Goal: Task Accomplishment & Management: Complete application form

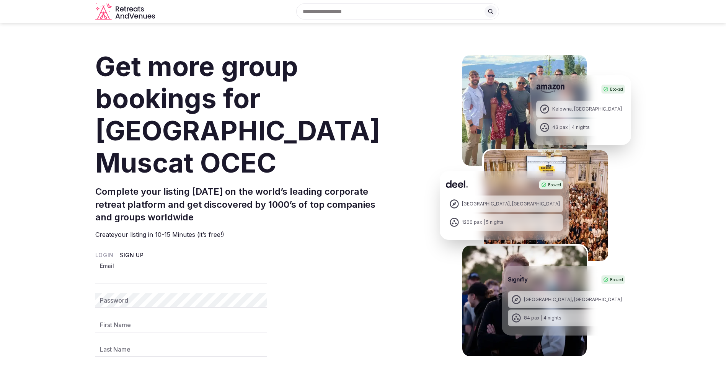
click at [154, 268] on input "Email" at bounding box center [180, 275] width 171 height 15
type input "**********"
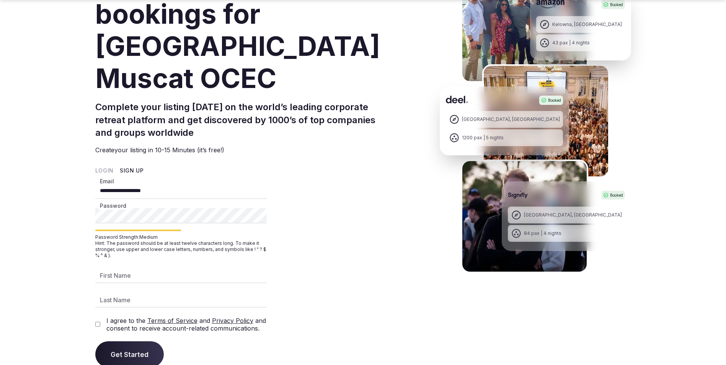
scroll to position [115, 0]
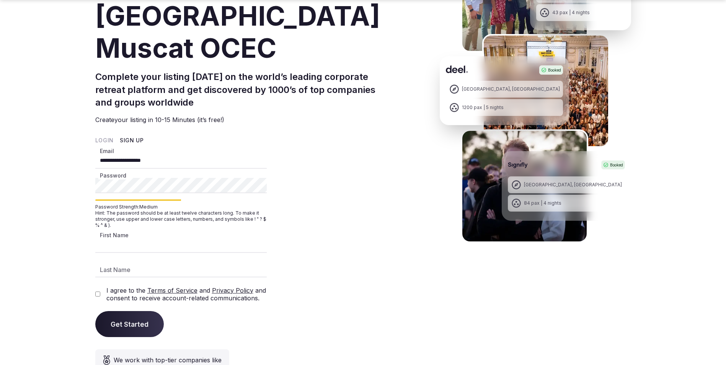
click at [188, 238] on input "First Name" at bounding box center [180, 245] width 171 height 15
type input "*******"
type input "**********"
type input "*******"
click at [120, 320] on span "Get Started" at bounding box center [130, 324] width 38 height 8
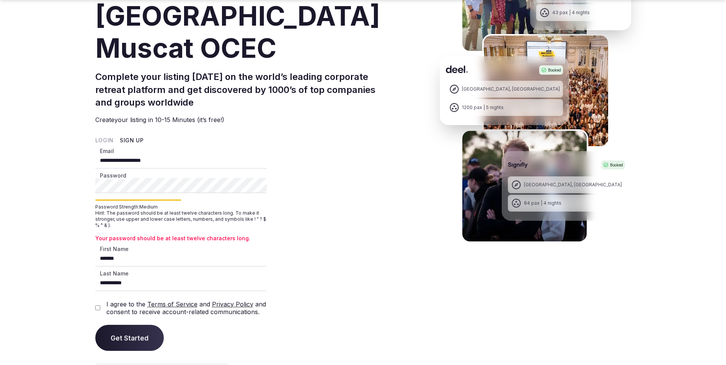
click at [100, 178] on div "Password Password Strength: Medium Hint: The password should be at least twelve…" at bounding box center [180, 210] width 171 height 64
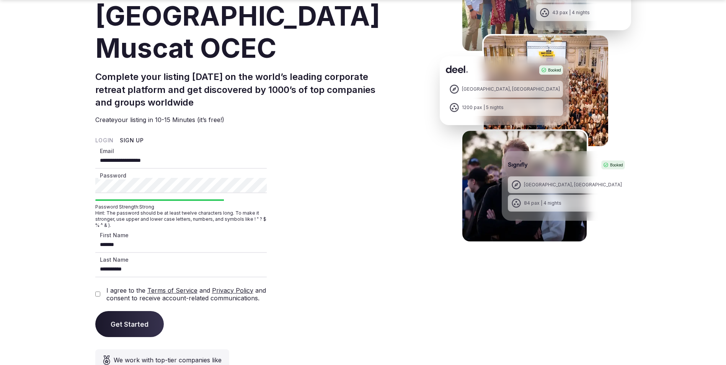
click at [147, 311] on button "Get Started" at bounding box center [129, 324] width 68 height 26
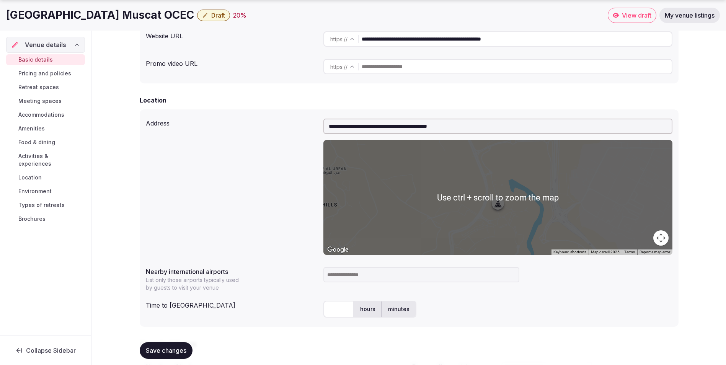
scroll to position [306, 0]
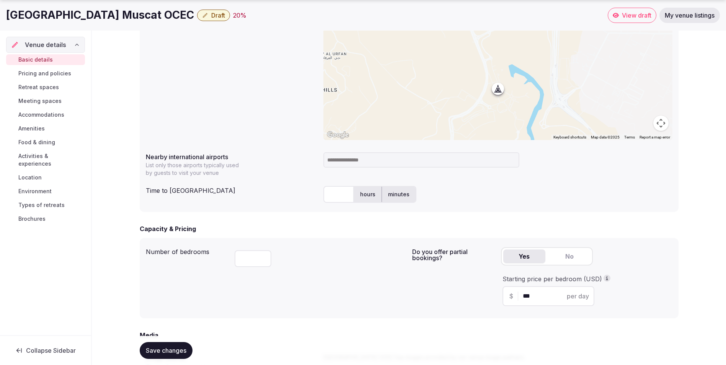
click at [334, 163] on input at bounding box center [421, 159] width 196 height 15
type input "*"
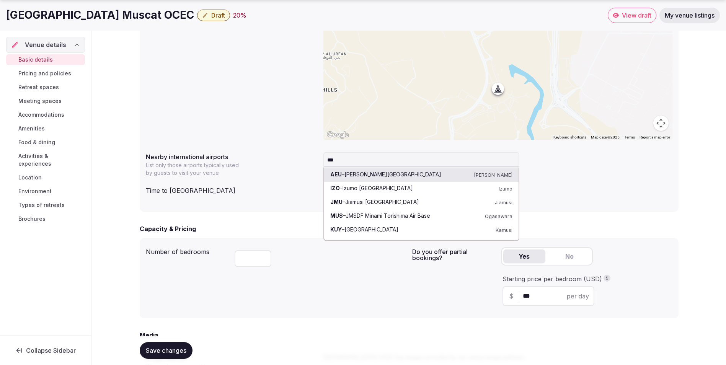
type input "****"
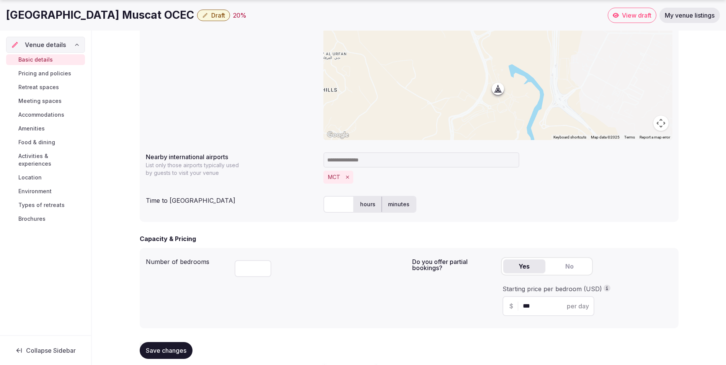
click at [345, 204] on input "text" at bounding box center [338, 204] width 31 height 17
type input "*"
click at [171, 352] on span "Save changes" at bounding box center [166, 351] width 41 height 8
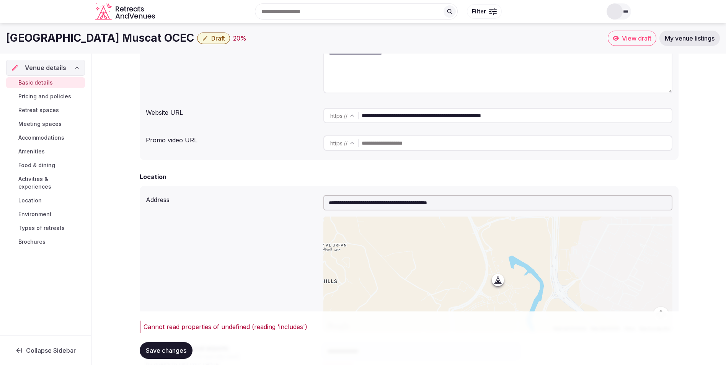
scroll to position [0, 0]
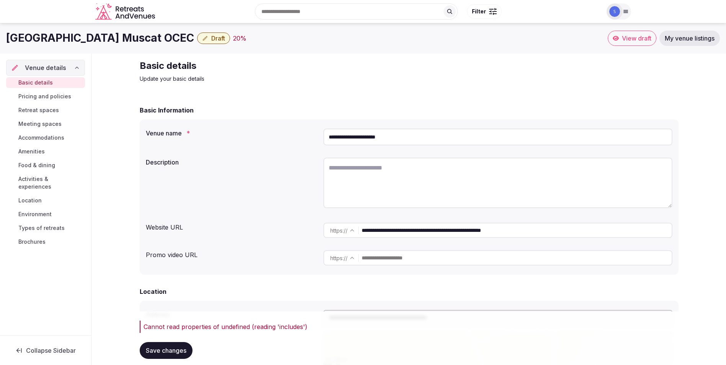
click at [46, 95] on span "Pricing and policies" at bounding box center [44, 97] width 53 height 8
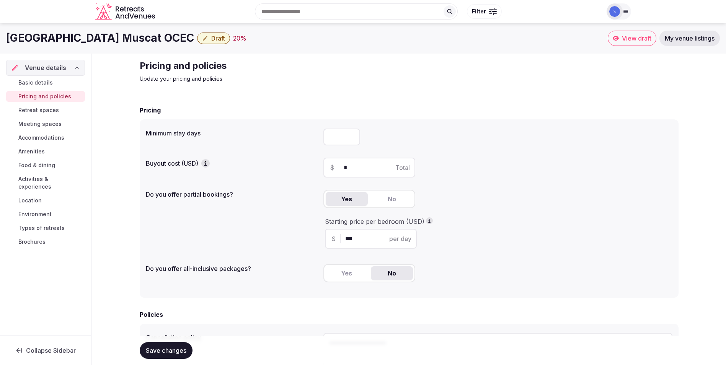
click at [54, 111] on span "Retreat spaces" at bounding box center [38, 110] width 41 height 8
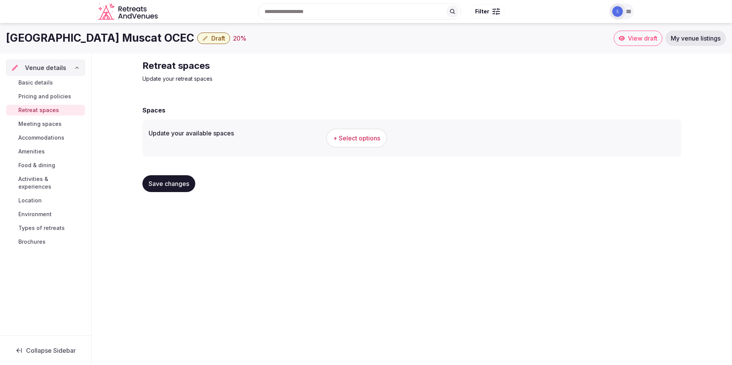
click at [48, 88] on link "Basic details" at bounding box center [45, 82] width 79 height 11
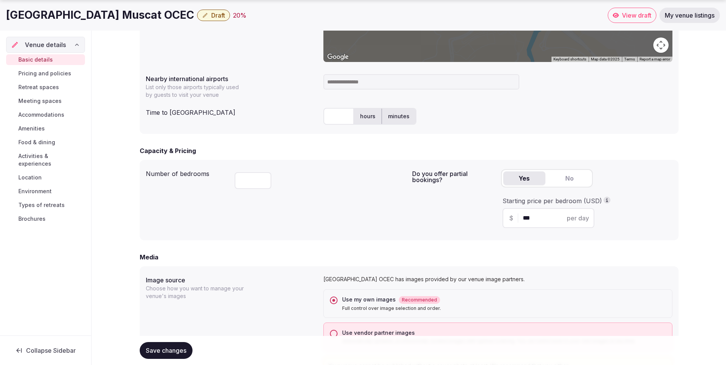
scroll to position [421, 0]
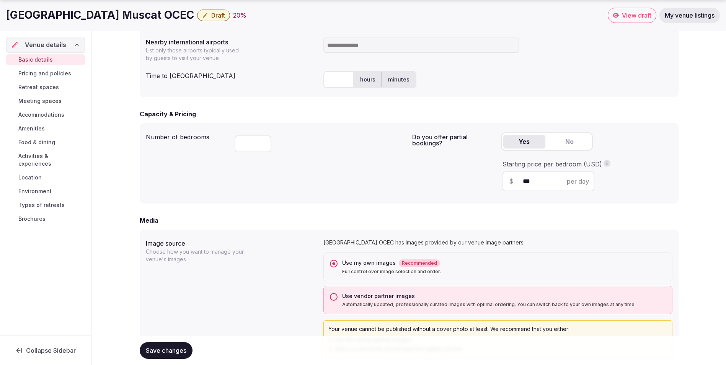
click at [366, 42] on input at bounding box center [421, 44] width 196 height 15
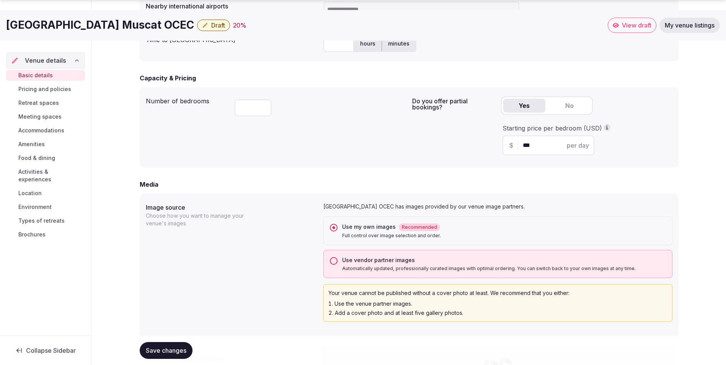
scroll to position [497, 0]
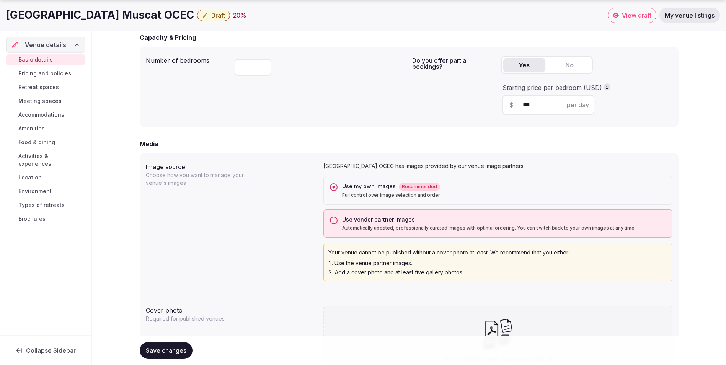
click at [535, 108] on input "***" at bounding box center [555, 104] width 65 height 9
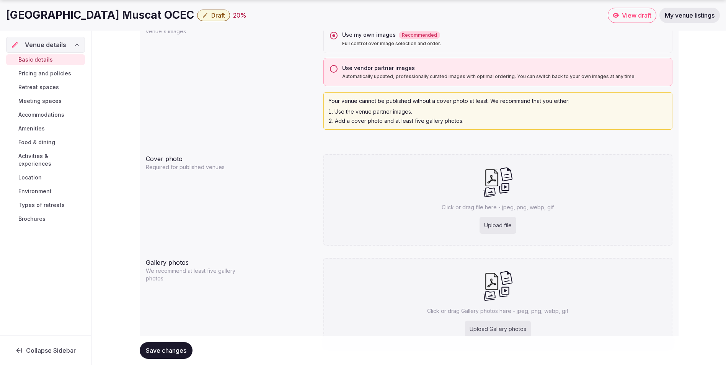
scroll to position [689, 0]
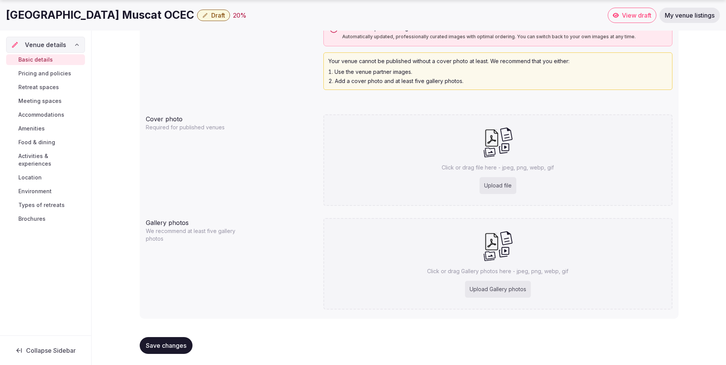
type input "**"
click at [152, 346] on span "Save changes" at bounding box center [166, 346] width 41 height 8
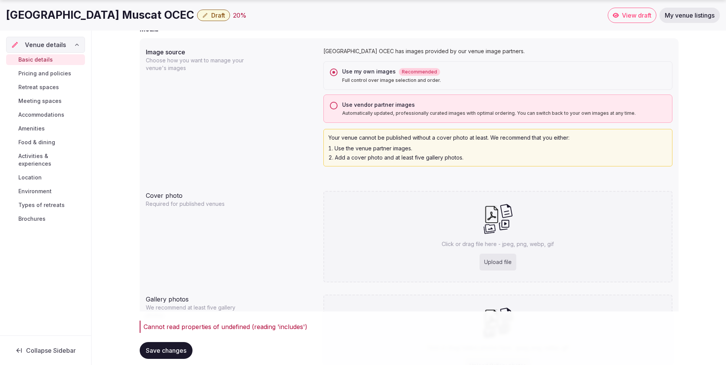
scroll to position [714, 0]
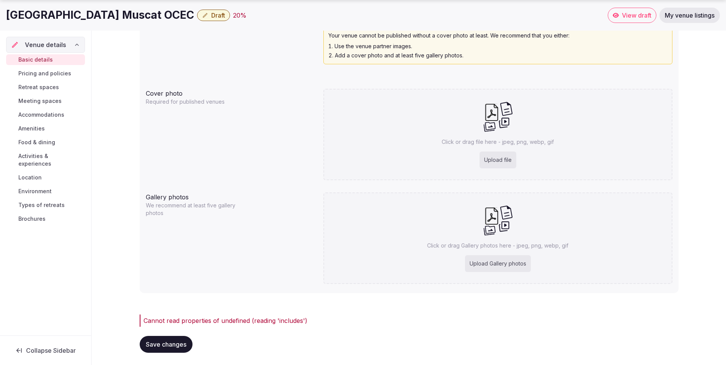
click at [699, 16] on span "My venue listings" at bounding box center [690, 15] width 50 height 8
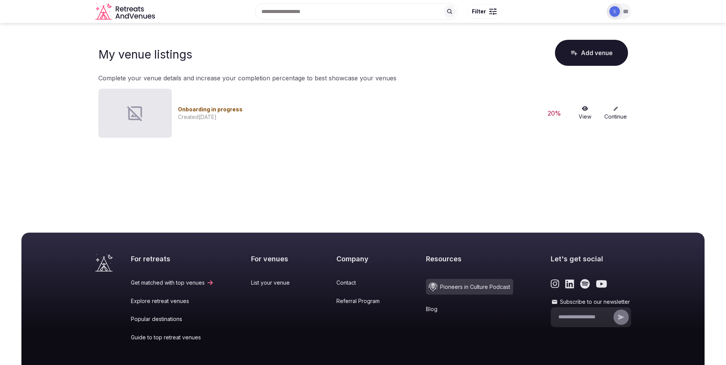
click at [619, 106] on link "Continue" at bounding box center [615, 113] width 24 height 15
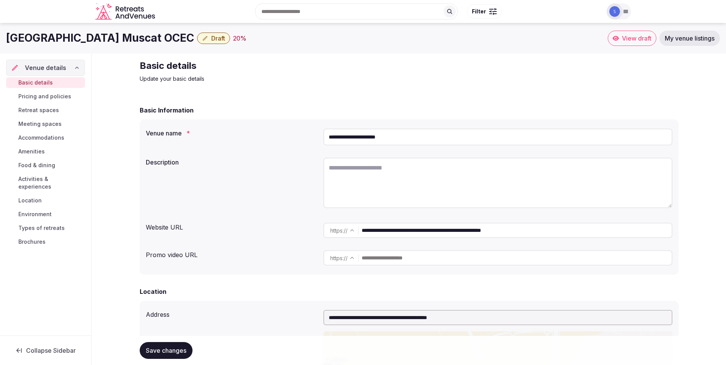
click at [59, 96] on span "Pricing and policies" at bounding box center [44, 97] width 53 height 8
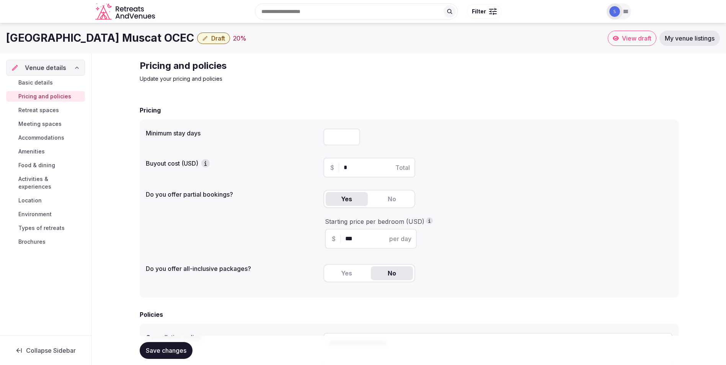
type input "*"
click at [351, 135] on input "*" at bounding box center [341, 137] width 37 height 17
click at [353, 165] on input "*" at bounding box center [376, 167] width 65 height 9
click at [355, 238] on input "***" at bounding box center [377, 238] width 65 height 9
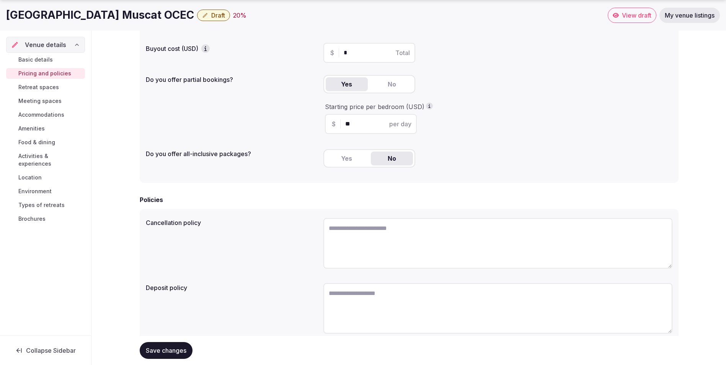
type input "**"
click at [348, 160] on button "Yes" at bounding box center [347, 159] width 42 height 14
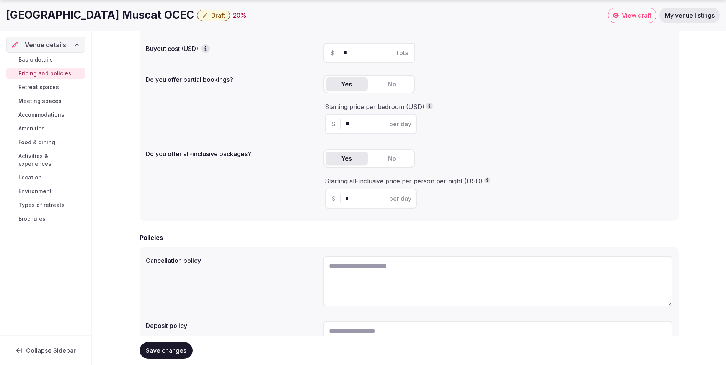
drag, startPoint x: 354, startPoint y: 199, endPoint x: 342, endPoint y: 205, distance: 13.2
click at [342, 205] on div "$ * per day" at bounding box center [371, 199] width 92 height 20
type input "***"
click at [496, 264] on textarea at bounding box center [497, 281] width 349 height 51
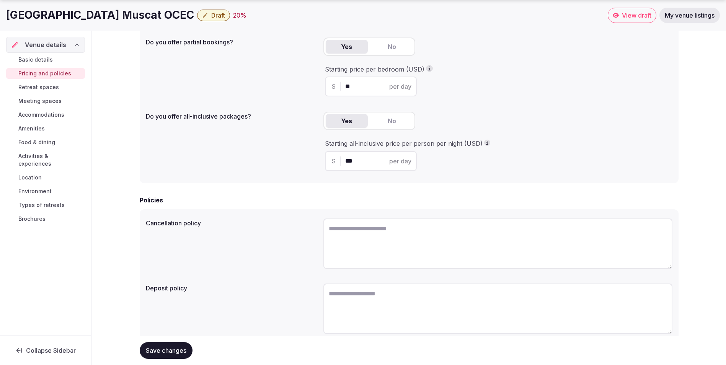
scroll to position [180, 0]
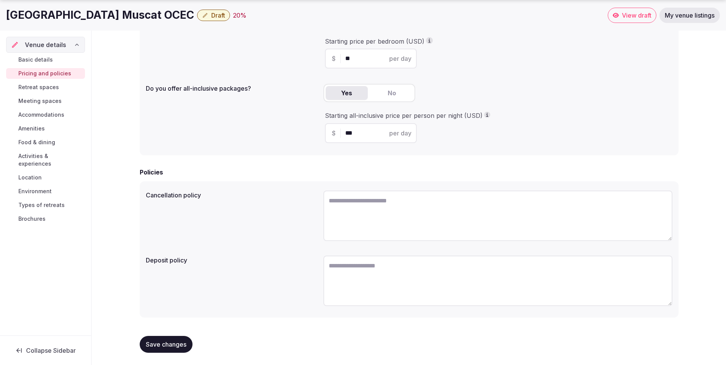
click at [188, 344] on button "Save changes" at bounding box center [166, 344] width 53 height 17
click at [24, 86] on span "Retreat spaces" at bounding box center [38, 87] width 41 height 8
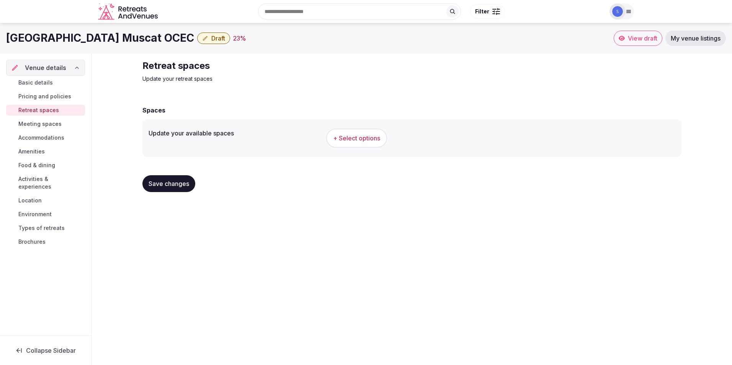
click at [342, 138] on span "+ Select options" at bounding box center [356, 138] width 47 height 8
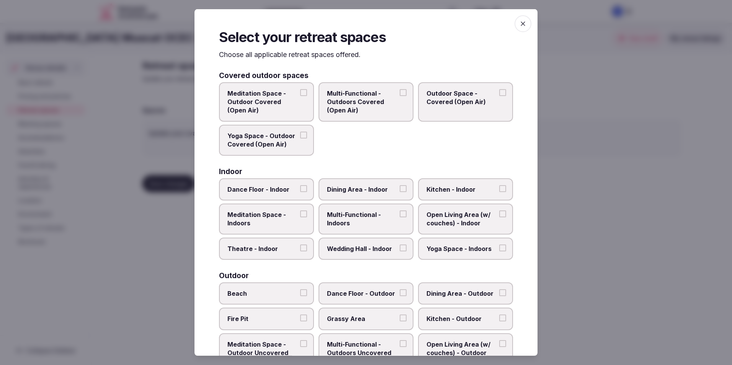
click at [499, 94] on button "Outdoor Space - Covered (Open Air)" at bounding box center [502, 92] width 7 height 7
click at [399, 191] on button "Dining Area - Indoor" at bounding box center [402, 188] width 7 height 7
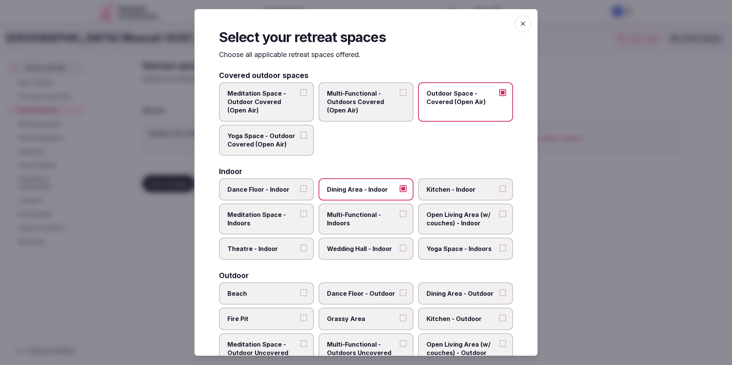
click at [399, 246] on button "Wedding Hall - Indoor" at bounding box center [402, 248] width 7 height 7
click at [304, 243] on label "Theatre - Indoor" at bounding box center [266, 249] width 95 height 22
click at [304, 245] on button "Theatre - Indoor" at bounding box center [303, 248] width 7 height 7
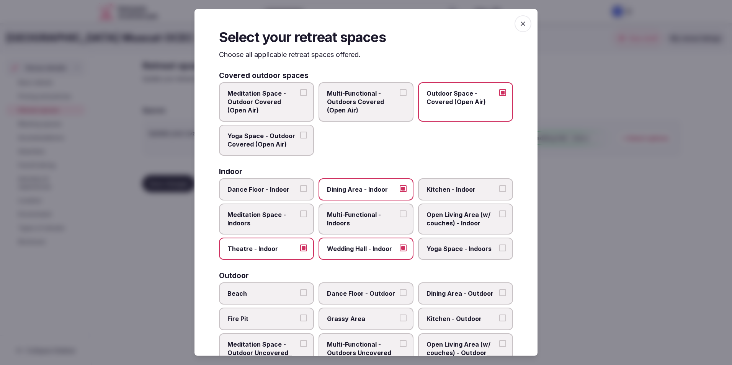
scroll to position [153, 0]
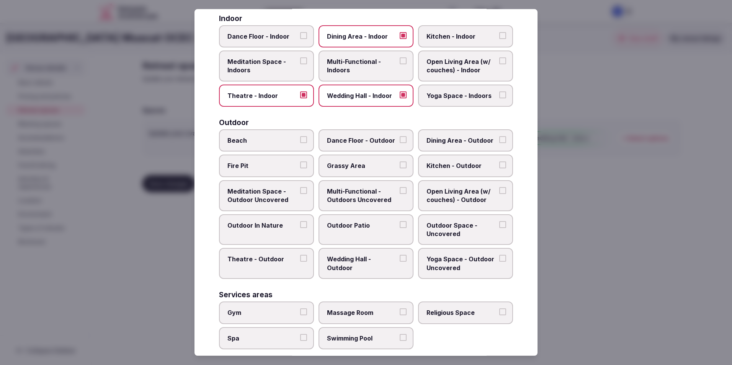
click at [499, 142] on button "Dining Area - Outdoor" at bounding box center [502, 139] width 7 height 7
click at [395, 167] on label "Grassy Area" at bounding box center [365, 166] width 95 height 22
click at [399, 167] on button "Grassy Area" at bounding box center [402, 164] width 7 height 7
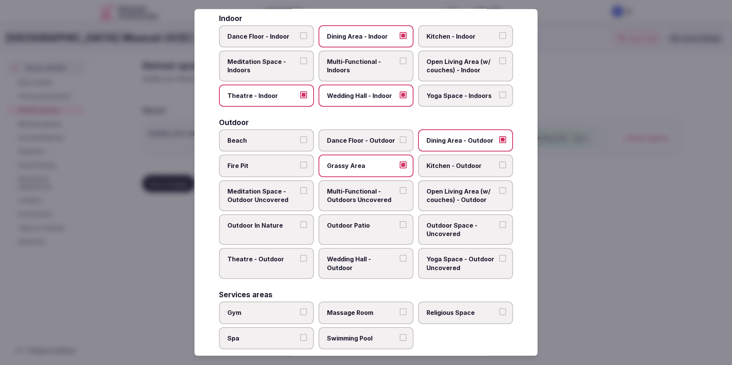
click at [499, 222] on button "Outdoor Space - Uncovered" at bounding box center [502, 224] width 7 height 7
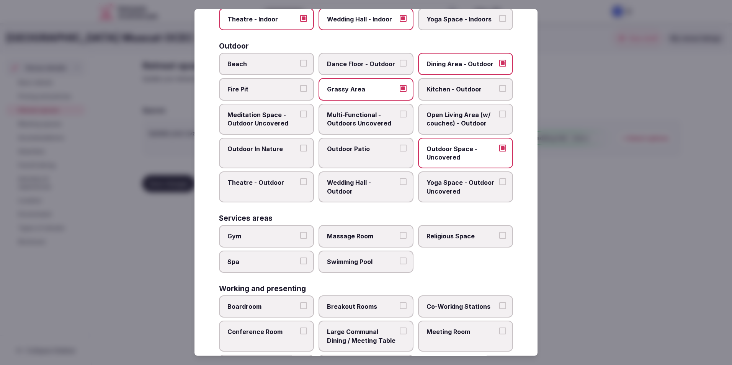
click at [302, 238] on button "Gym" at bounding box center [303, 235] width 7 height 7
click at [403, 261] on label "Swimming Pool" at bounding box center [365, 261] width 95 height 22
click at [403, 261] on button "Swimming Pool" at bounding box center [402, 260] width 7 height 7
click at [304, 259] on button "Spa" at bounding box center [303, 260] width 7 height 7
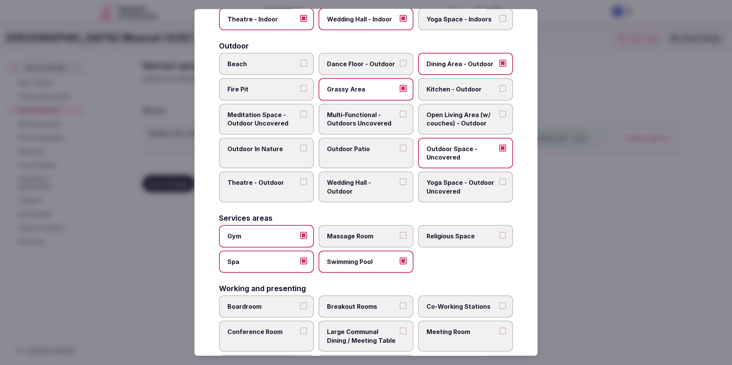
scroll to position [269, 0]
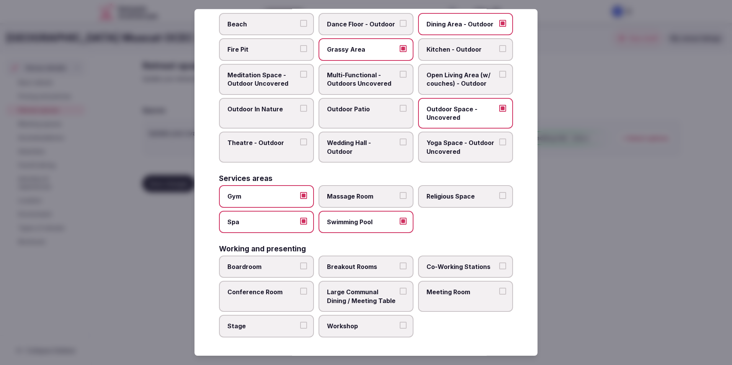
click at [305, 267] on label "Boardroom" at bounding box center [266, 267] width 95 height 22
click at [305, 267] on button "Boardroom" at bounding box center [303, 265] width 7 height 7
click at [399, 266] on button "Breakout Rooms" at bounding box center [402, 265] width 7 height 7
click at [302, 290] on button "Conference Room" at bounding box center [303, 291] width 7 height 7
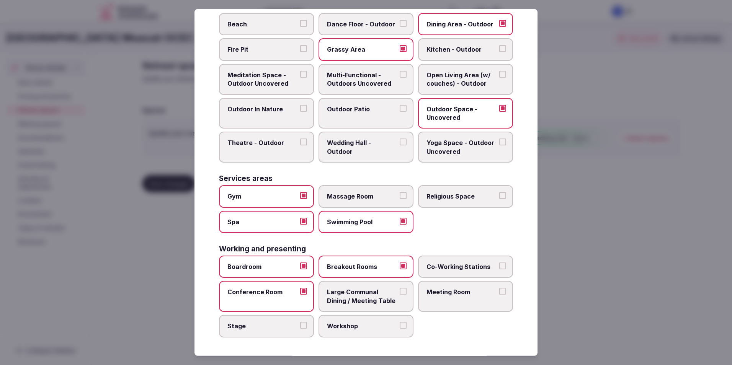
click at [499, 291] on button "Meeting Room" at bounding box center [502, 291] width 7 height 7
click at [400, 322] on button "Workshop" at bounding box center [402, 325] width 7 height 7
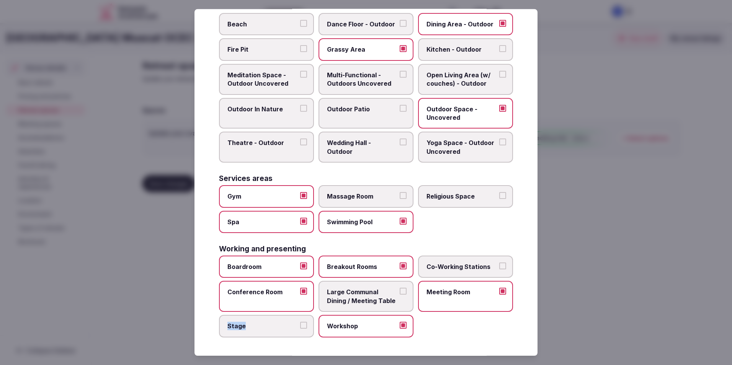
click at [302, 328] on label "Stage" at bounding box center [266, 326] width 95 height 22
click at [303, 326] on button "Stage" at bounding box center [303, 325] width 7 height 7
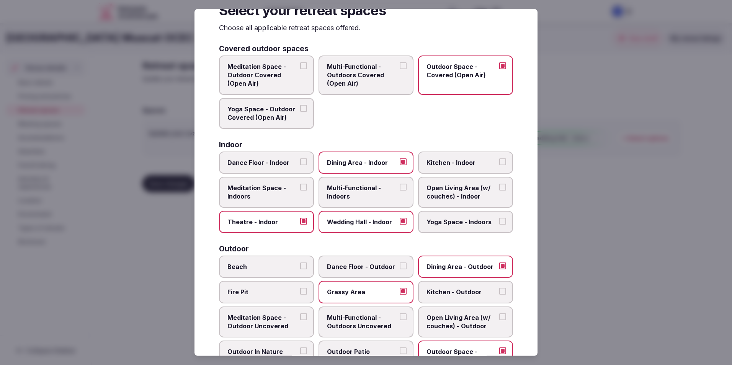
scroll to position [0, 0]
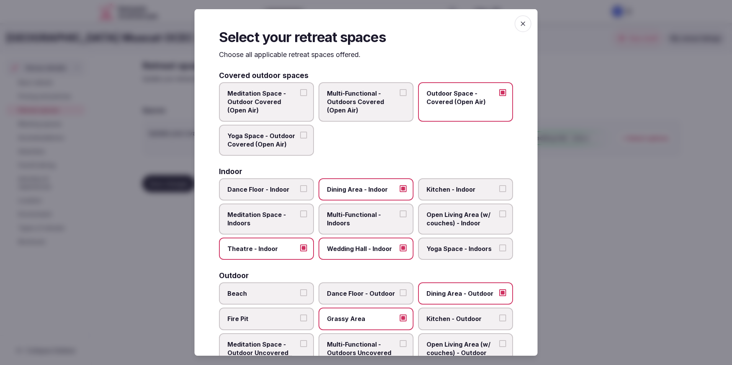
click at [519, 20] on icon "button" at bounding box center [523, 24] width 8 height 8
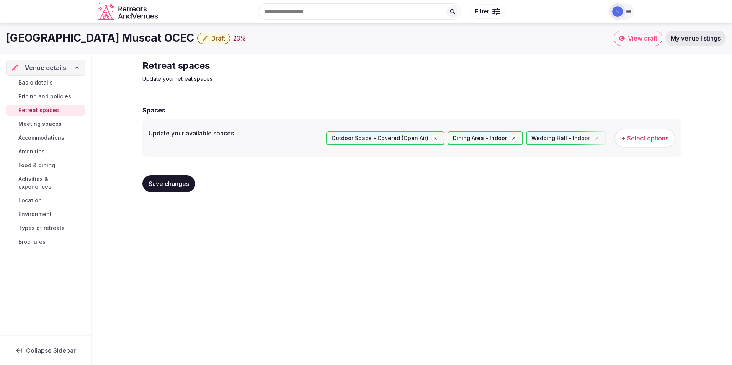
click at [56, 122] on span "Meeting spaces" at bounding box center [39, 124] width 43 height 8
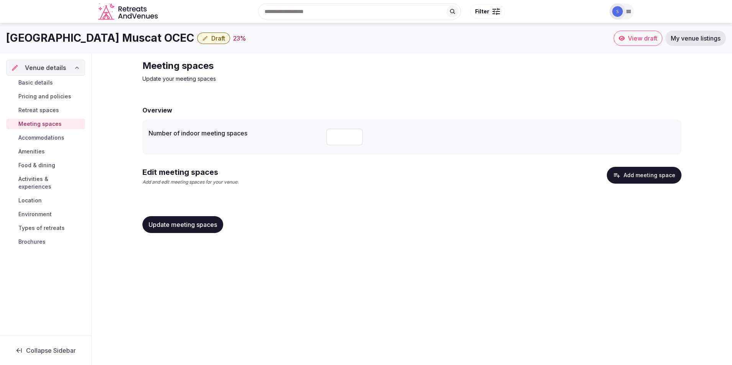
click at [51, 113] on span "Retreat spaces" at bounding box center [38, 110] width 41 height 8
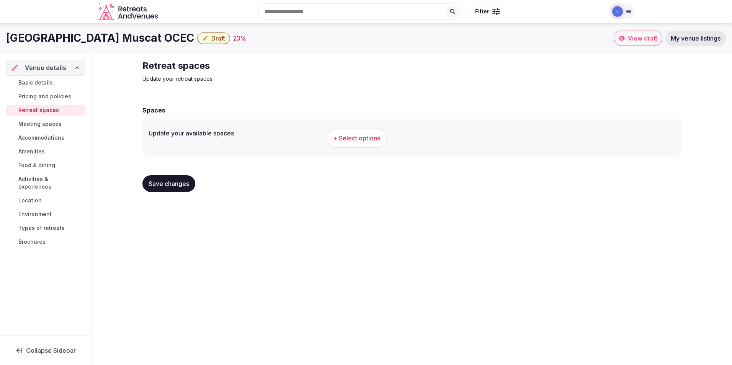
click at [376, 139] on span "+ Select options" at bounding box center [356, 138] width 47 height 8
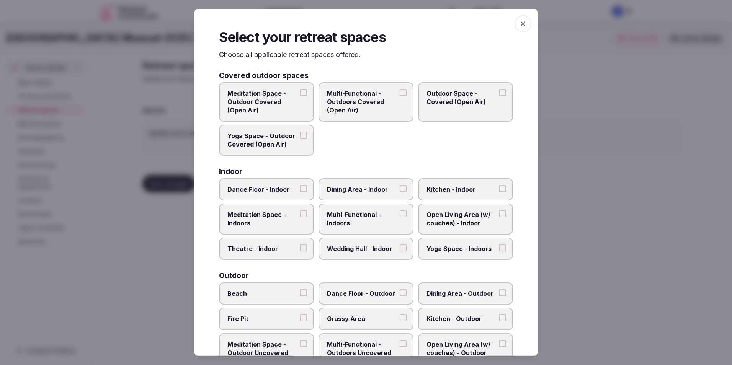
click at [438, 101] on span "Outdoor Space - Covered (Open Air)" at bounding box center [461, 97] width 70 height 17
click at [499, 96] on button "Outdoor Space - Covered (Open Air)" at bounding box center [502, 92] width 7 height 7
click at [275, 194] on label "Dance Floor - Indoor" at bounding box center [266, 189] width 95 height 22
click at [300, 192] on button "Dance Floor - Indoor" at bounding box center [303, 188] width 7 height 7
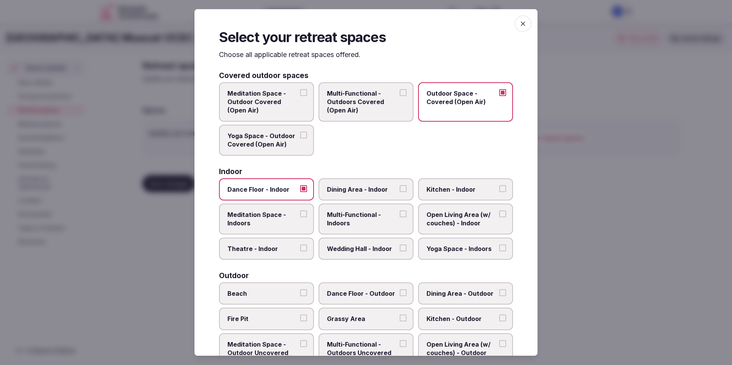
click at [303, 189] on button "Dance Floor - Indoor" at bounding box center [303, 188] width 7 height 7
click at [373, 246] on span "Wedding Hall - Indoor" at bounding box center [362, 249] width 70 height 8
click at [399, 246] on button "Wedding Hall - Indoor" at bounding box center [402, 248] width 7 height 7
click at [274, 254] on label "Theatre - Indoor" at bounding box center [266, 249] width 95 height 22
click at [300, 251] on button "Theatre - Indoor" at bounding box center [303, 248] width 7 height 7
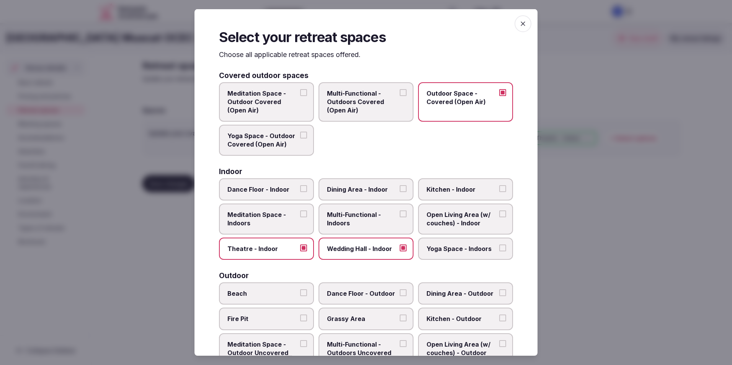
click at [388, 221] on span "Multi-Functional - Indoors" at bounding box center [362, 218] width 70 height 17
click at [399, 217] on button "Multi-Functional - Indoors" at bounding box center [402, 213] width 7 height 7
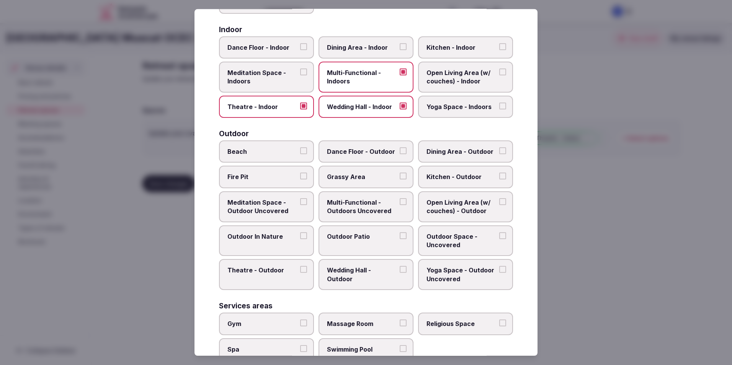
scroll to position [153, 0]
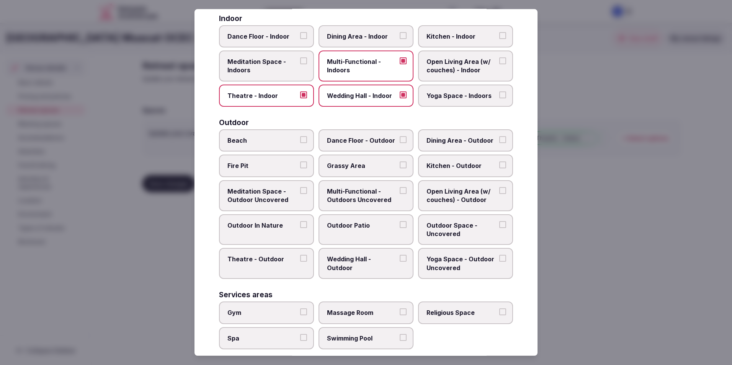
click at [463, 142] on span "Dining Area - Outdoor" at bounding box center [461, 140] width 70 height 8
click at [499, 142] on button "Dining Area - Outdoor" at bounding box center [502, 139] width 7 height 7
click at [378, 168] on span "Grassy Area" at bounding box center [362, 165] width 70 height 8
click at [399, 168] on button "Grassy Area" at bounding box center [402, 164] width 7 height 7
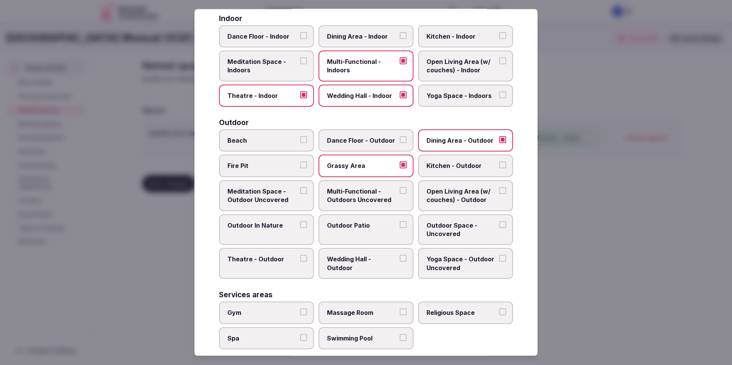
click at [382, 197] on span "Multi-Functional - Outdoors Uncovered" at bounding box center [362, 195] width 70 height 17
click at [399, 194] on button "Multi-Functional - Outdoors Uncovered" at bounding box center [402, 190] width 7 height 7
click at [275, 204] on span "Meditation Space - Outdoor Uncovered" at bounding box center [262, 195] width 70 height 17
click at [300, 194] on button "Meditation Space - Outdoor Uncovered" at bounding box center [303, 190] width 7 height 7
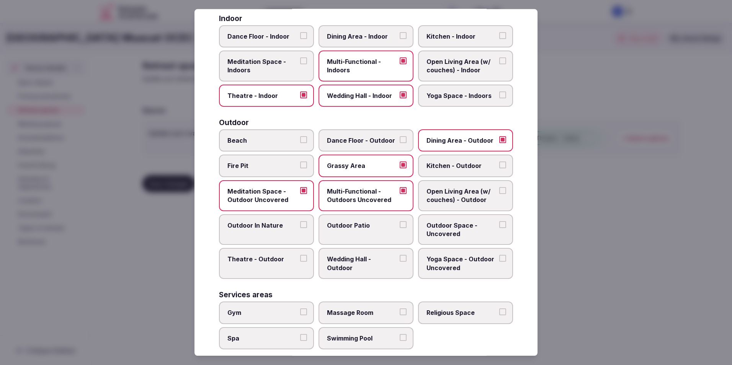
click at [460, 204] on span "Open Living Area (w/ couches) - Outdoor" at bounding box center [461, 195] width 70 height 17
click at [499, 194] on button "Open Living Area (w/ couches) - Outdoor" at bounding box center [502, 190] width 7 height 7
click at [322, 229] on label "Outdoor Patio" at bounding box center [365, 229] width 95 height 31
click at [399, 228] on button "Outdoor Patio" at bounding box center [402, 224] width 7 height 7
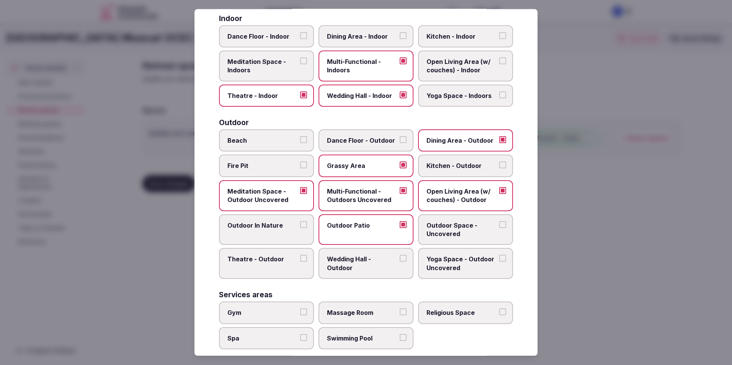
click at [321, 229] on label "Outdoor Patio" at bounding box center [365, 229] width 95 height 31
click at [399, 228] on button "Outdoor Patio" at bounding box center [402, 224] width 7 height 7
click at [396, 263] on label "Wedding Hall - Outdoor" at bounding box center [365, 263] width 95 height 31
click at [399, 262] on button "Wedding Hall - Outdoor" at bounding box center [402, 258] width 7 height 7
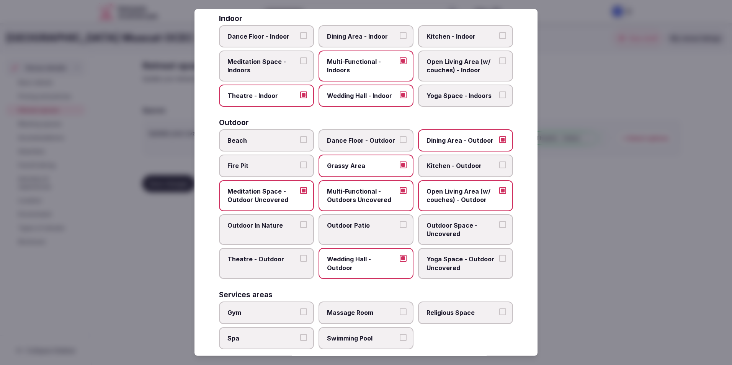
click at [269, 269] on label "Theatre - Outdoor" at bounding box center [266, 263] width 95 height 31
click at [300, 262] on button "Theatre - Outdoor" at bounding box center [303, 258] width 7 height 7
click at [397, 253] on label "Wedding Hall - Outdoor" at bounding box center [365, 263] width 95 height 31
click at [399, 255] on button "Wedding Hall - Outdoor" at bounding box center [402, 258] width 7 height 7
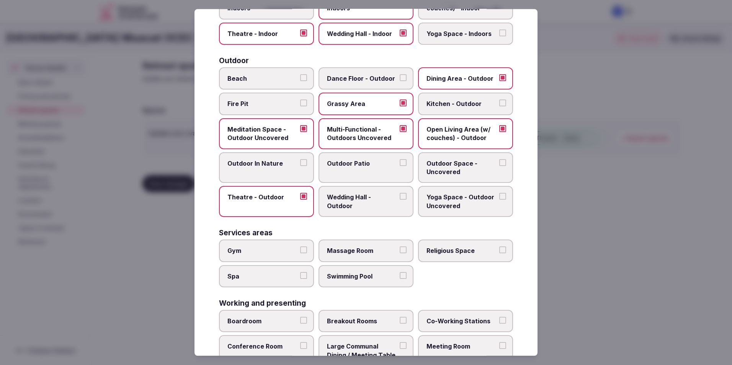
scroll to position [230, 0]
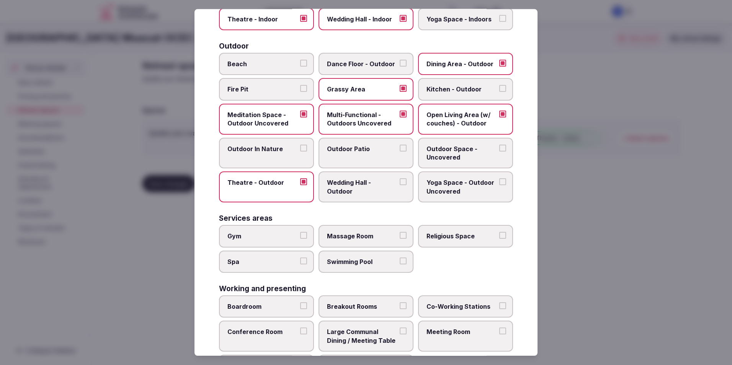
click at [268, 237] on span "Gym" at bounding box center [262, 236] width 70 height 8
click at [300, 237] on button "Gym" at bounding box center [303, 235] width 7 height 7
click at [359, 258] on span "Swimming Pool" at bounding box center [362, 261] width 70 height 8
click at [399, 258] on button "Swimming Pool" at bounding box center [402, 260] width 7 height 7
click at [276, 259] on span "Spa" at bounding box center [262, 261] width 70 height 8
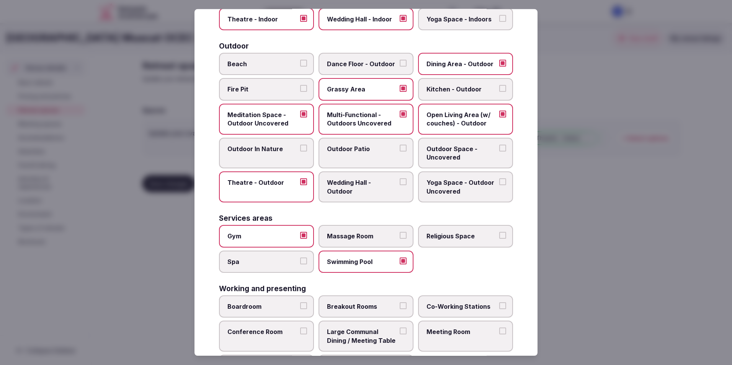
click at [300, 259] on button "Spa" at bounding box center [303, 260] width 7 height 7
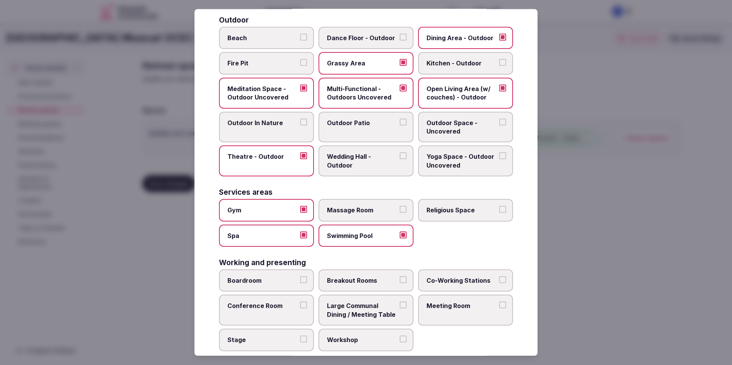
scroll to position [269, 0]
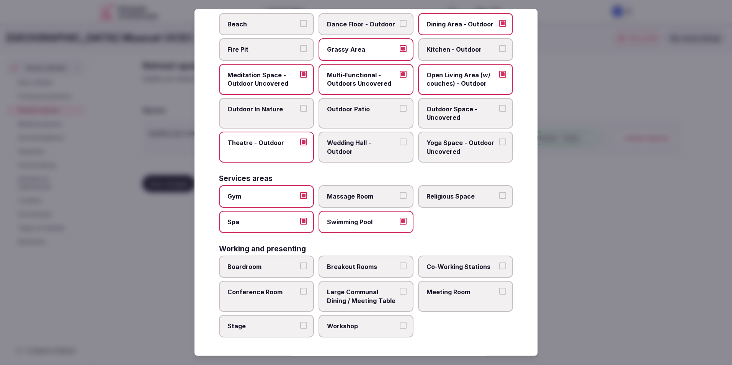
click at [288, 269] on span "Boardroom" at bounding box center [262, 266] width 70 height 8
click at [300, 269] on button "Boardroom" at bounding box center [303, 265] width 7 height 7
click at [318, 267] on label "Breakout Rooms" at bounding box center [365, 267] width 95 height 22
click at [399, 267] on button "Breakout Rooms" at bounding box center [402, 265] width 7 height 7
click at [445, 266] on span "Co-Working Stations" at bounding box center [461, 266] width 70 height 8
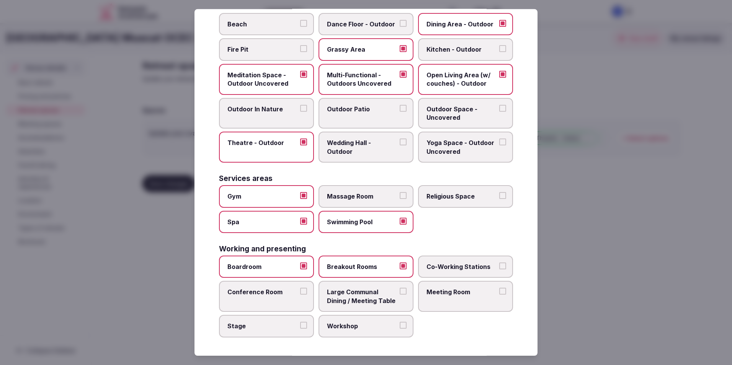
click at [499, 266] on button "Co-Working Stations" at bounding box center [502, 265] width 7 height 7
click at [445, 265] on span "Co-Working Stations" at bounding box center [461, 266] width 70 height 8
click at [499, 265] on button "Co-Working Stations" at bounding box center [502, 265] width 7 height 7
click at [444, 286] on label "Meeting Room" at bounding box center [465, 296] width 95 height 31
click at [499, 288] on button "Meeting Room" at bounding box center [502, 291] width 7 height 7
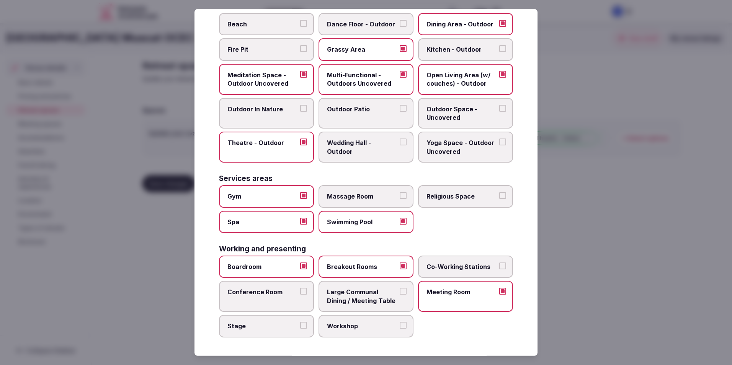
click at [272, 296] on span "Conference Room" at bounding box center [262, 292] width 70 height 8
click at [300, 295] on button "Conference Room" at bounding box center [303, 291] width 7 height 7
click at [277, 322] on span "Stage" at bounding box center [262, 326] width 70 height 8
click at [300, 322] on button "Stage" at bounding box center [303, 325] width 7 height 7
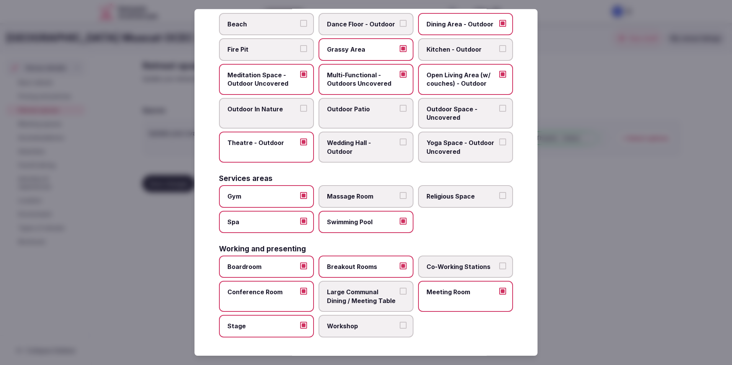
click at [342, 330] on span "Workshop" at bounding box center [362, 326] width 70 height 8
click at [399, 329] on button "Workshop" at bounding box center [402, 325] width 7 height 7
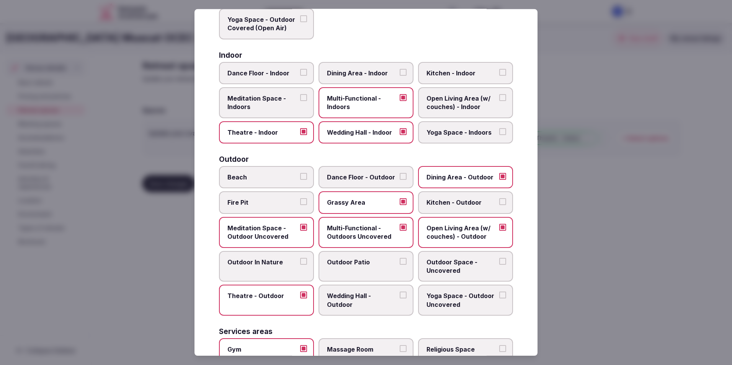
scroll to position [0, 0]
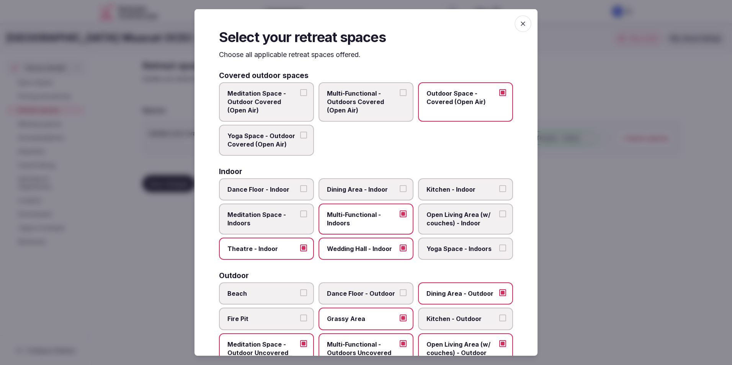
click at [519, 24] on icon "button" at bounding box center [523, 24] width 8 height 8
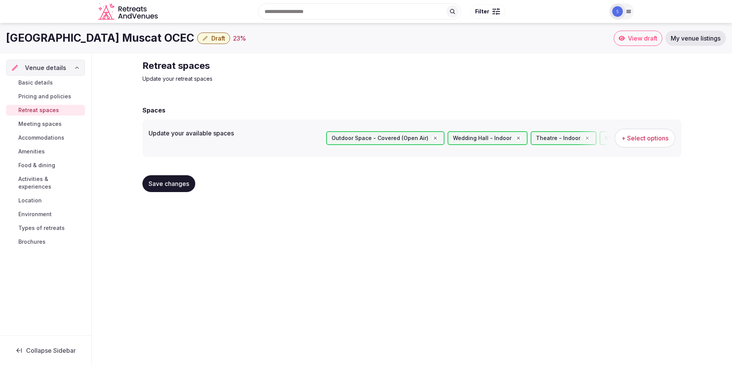
click at [164, 180] on span "Save changes" at bounding box center [168, 184] width 41 height 8
click at [168, 182] on span "Save changes" at bounding box center [168, 184] width 41 height 8
click at [51, 127] on span "Meeting spaces" at bounding box center [39, 124] width 43 height 8
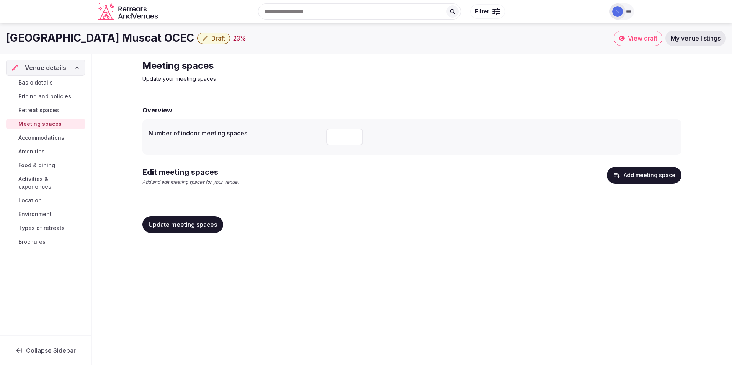
click at [354, 136] on input "*" at bounding box center [344, 137] width 37 height 17
type input "*"
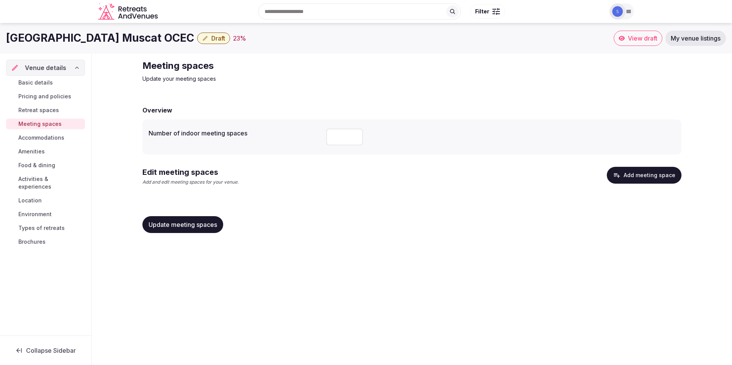
click at [354, 136] on input "*" at bounding box center [344, 137] width 37 height 17
click at [635, 178] on button "Add meeting space" at bounding box center [643, 175] width 75 height 17
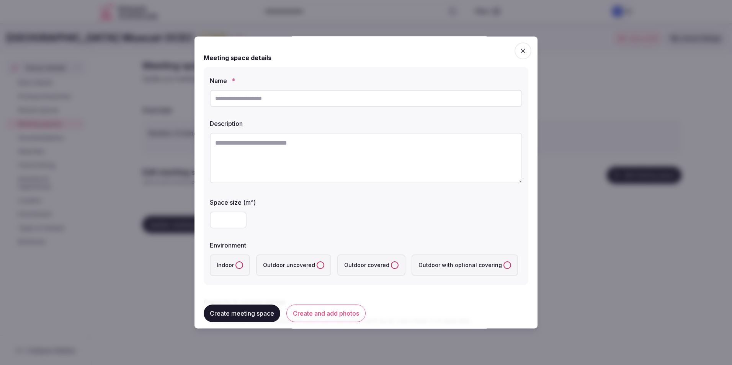
click at [329, 94] on input "text" at bounding box center [366, 98] width 312 height 17
type input "*********"
click at [317, 154] on textarea at bounding box center [366, 158] width 312 height 51
click at [221, 222] on input "number" at bounding box center [228, 220] width 37 height 17
type input "**"
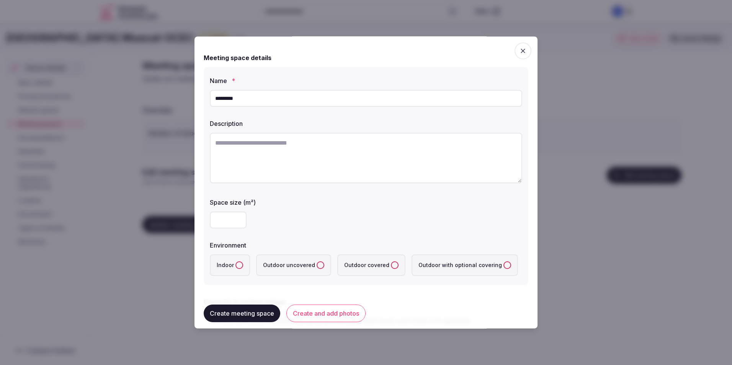
click at [238, 265] on button "Indoor" at bounding box center [239, 265] width 8 height 8
click at [270, 316] on button "Create meeting space" at bounding box center [242, 314] width 77 height 18
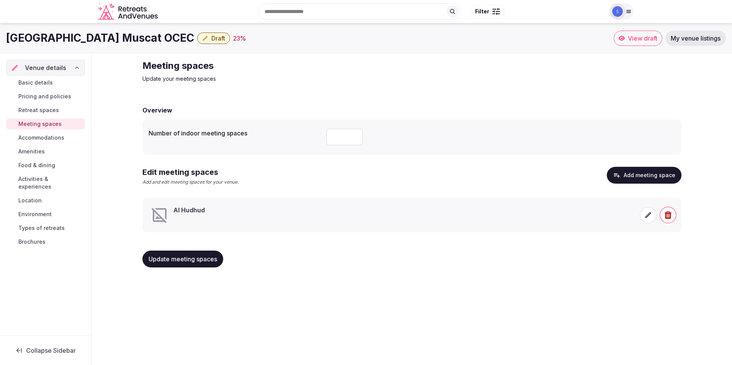
click at [64, 137] on span "Accommodations" at bounding box center [41, 138] width 46 height 8
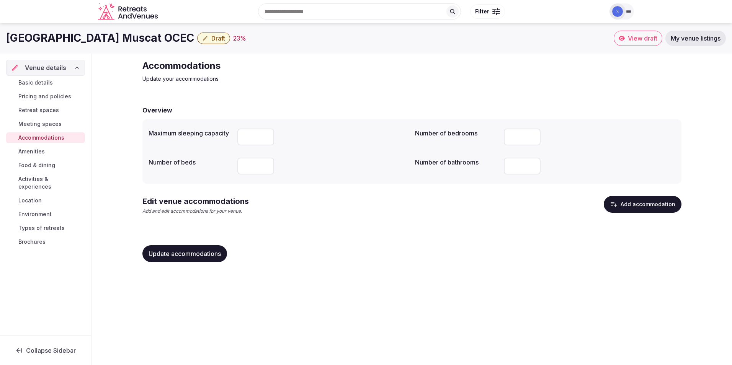
click at [46, 152] on link "Amenities" at bounding box center [45, 151] width 79 height 11
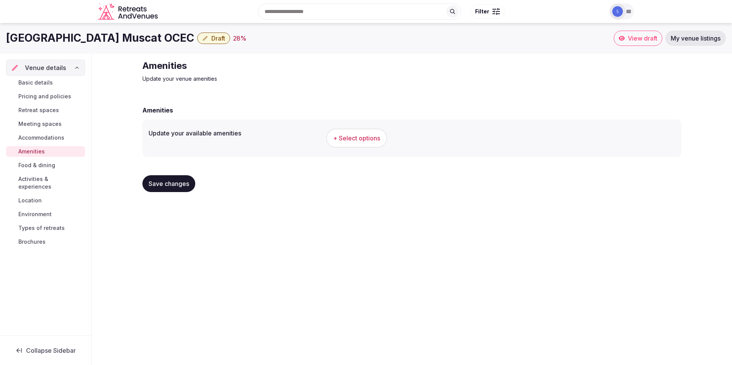
click at [354, 131] on button "+ Select options" at bounding box center [356, 138] width 61 height 19
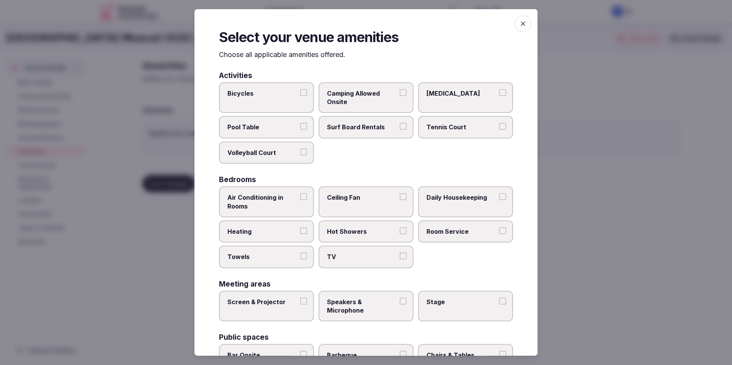
click at [499, 128] on button "Tennis Court" at bounding box center [502, 126] width 7 height 7
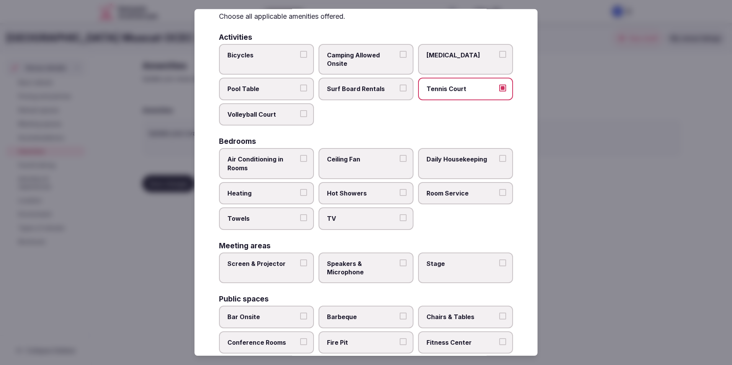
click at [305, 158] on label "Air Conditioning in Rooms" at bounding box center [266, 163] width 95 height 31
click at [305, 158] on button "Air Conditioning in Rooms" at bounding box center [303, 158] width 7 height 7
click at [465, 159] on span "Daily Housekeeping" at bounding box center [461, 159] width 70 height 8
click at [499, 159] on button "Daily Housekeeping" at bounding box center [502, 158] width 7 height 7
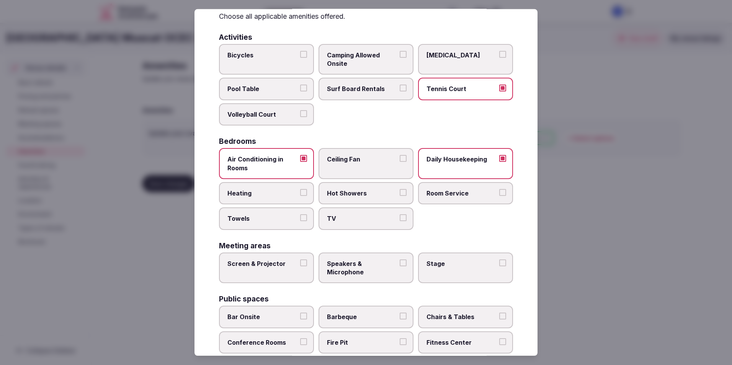
click at [487, 190] on span "Room Service" at bounding box center [461, 193] width 70 height 8
click at [499, 190] on button "Room Service" at bounding box center [502, 192] width 7 height 7
click at [351, 195] on span "Hot Showers" at bounding box center [362, 193] width 70 height 8
click at [399, 195] on button "Hot Showers" at bounding box center [402, 192] width 7 height 7
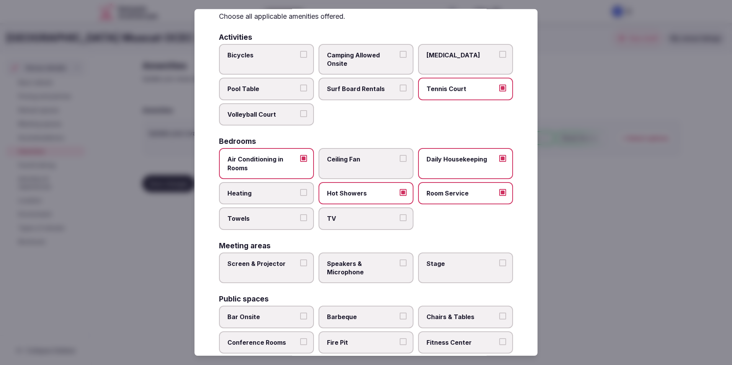
click at [261, 217] on span "Towels" at bounding box center [262, 218] width 70 height 8
click at [300, 217] on button "Towels" at bounding box center [303, 217] width 7 height 7
click at [374, 225] on label "TV" at bounding box center [365, 218] width 95 height 22
click at [399, 221] on button "TV" at bounding box center [402, 217] width 7 height 7
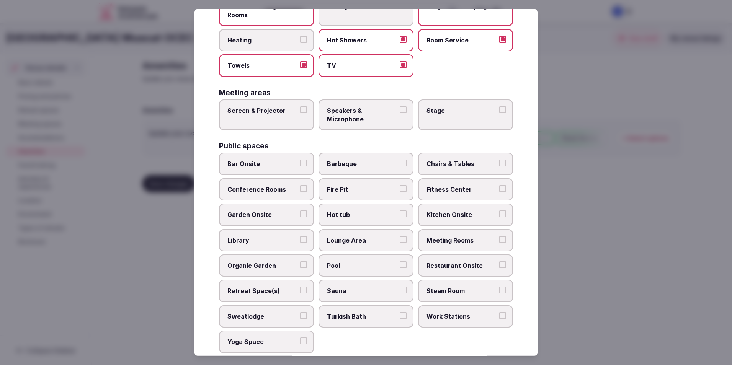
click at [280, 123] on label "Screen & Projector" at bounding box center [266, 114] width 95 height 31
click at [300, 113] on button "Screen & Projector" at bounding box center [303, 109] width 7 height 7
click at [374, 113] on span "Speakers & Microphone" at bounding box center [362, 114] width 70 height 17
click at [399, 113] on button "Speakers & Microphone" at bounding box center [402, 109] width 7 height 7
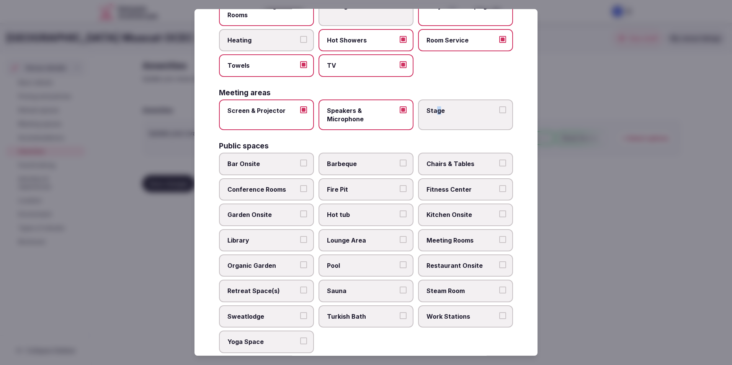
click at [434, 106] on span "Stage" at bounding box center [461, 110] width 70 height 8
click at [496, 114] on label "Stage" at bounding box center [465, 114] width 95 height 31
click at [499, 113] on button "Stage" at bounding box center [502, 109] width 7 height 7
click at [279, 164] on span "Bar Onsite" at bounding box center [262, 164] width 70 height 8
click at [300, 164] on button "Bar Onsite" at bounding box center [303, 163] width 7 height 7
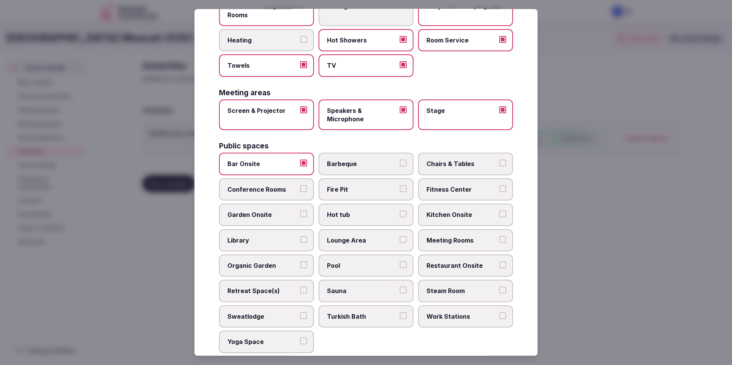
click at [430, 161] on span "Chairs & Tables" at bounding box center [461, 164] width 70 height 8
click at [499, 161] on button "Chairs & Tables" at bounding box center [502, 163] width 7 height 7
click at [259, 187] on span "Conference Rooms" at bounding box center [262, 189] width 70 height 8
click at [300, 187] on button "Conference Rooms" at bounding box center [303, 188] width 7 height 7
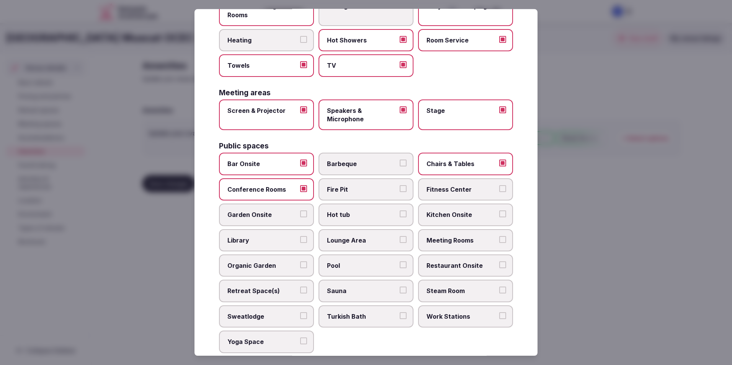
click at [467, 188] on span "Fitness Center" at bounding box center [461, 189] width 70 height 8
click at [499, 188] on button "Fitness Center" at bounding box center [502, 188] width 7 height 7
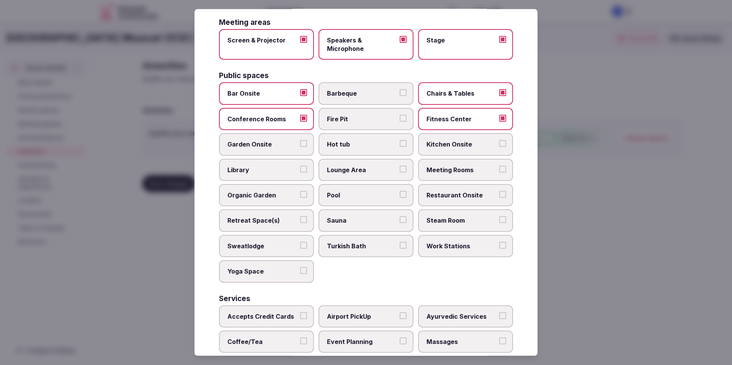
scroll to position [306, 0]
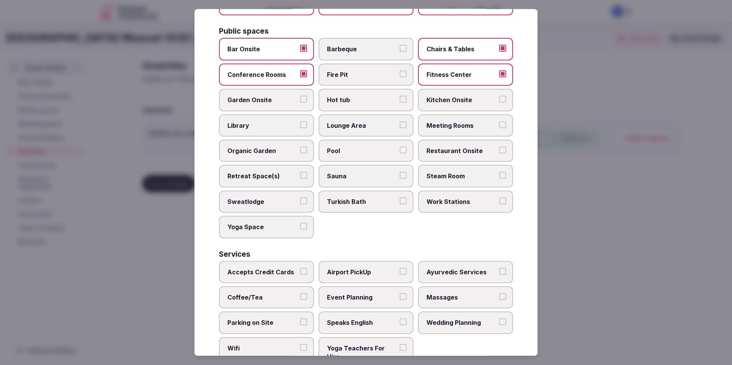
click at [486, 124] on span "Meeting Rooms" at bounding box center [461, 125] width 70 height 8
click at [499, 124] on button "Meeting Rooms" at bounding box center [502, 124] width 7 height 7
click at [360, 124] on span "Lounge Area" at bounding box center [362, 125] width 70 height 8
click at [399, 124] on button "Lounge Area" at bounding box center [402, 124] width 7 height 7
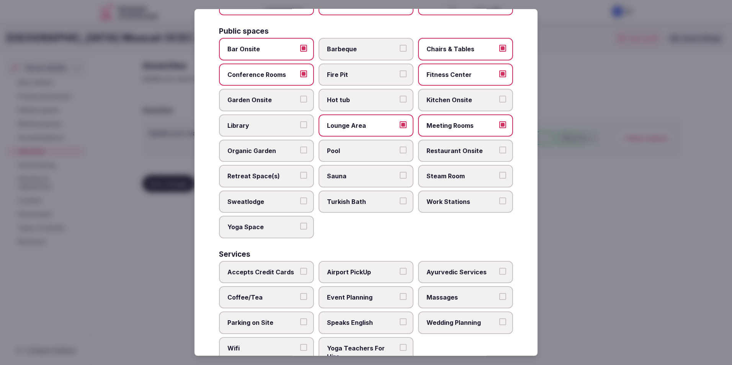
click at [354, 150] on span "Pool" at bounding box center [362, 151] width 70 height 8
click at [399, 150] on button "Pool" at bounding box center [402, 150] width 7 height 7
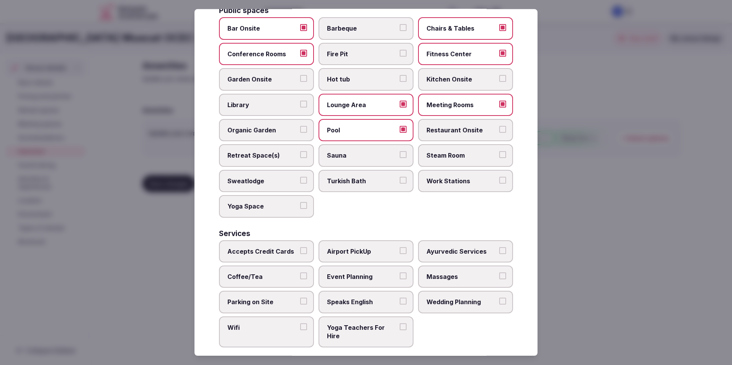
scroll to position [337, 0]
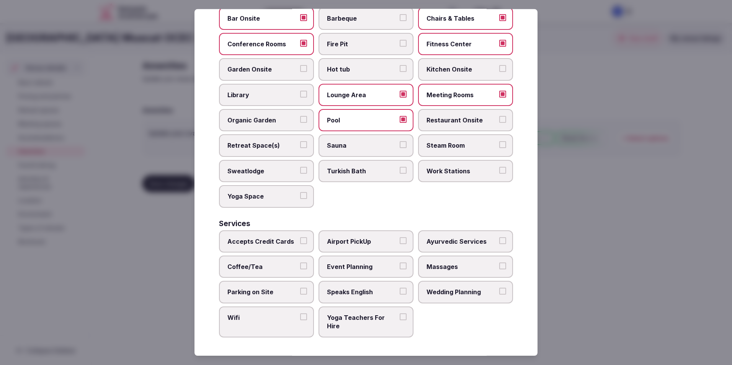
click at [379, 241] on span "Airport PickUp" at bounding box center [362, 241] width 70 height 8
click at [399, 241] on button "Airport PickUp" at bounding box center [402, 240] width 7 height 7
click at [257, 272] on label "Coffee/Tea" at bounding box center [266, 267] width 95 height 22
click at [300, 269] on button "Coffee/Tea" at bounding box center [303, 265] width 7 height 7
click at [267, 287] on label "Parking on Site" at bounding box center [266, 292] width 95 height 22
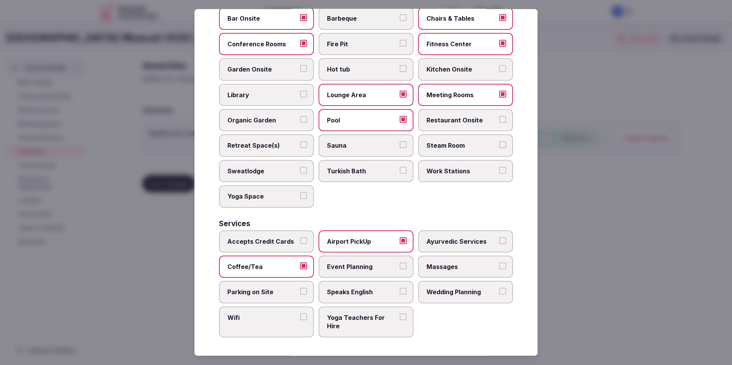
click at [300, 288] on button "Parking on Site" at bounding box center [303, 291] width 7 height 7
click at [390, 295] on span "Speaks English" at bounding box center [362, 292] width 70 height 8
click at [399, 295] on button "Speaks English" at bounding box center [402, 291] width 7 height 7
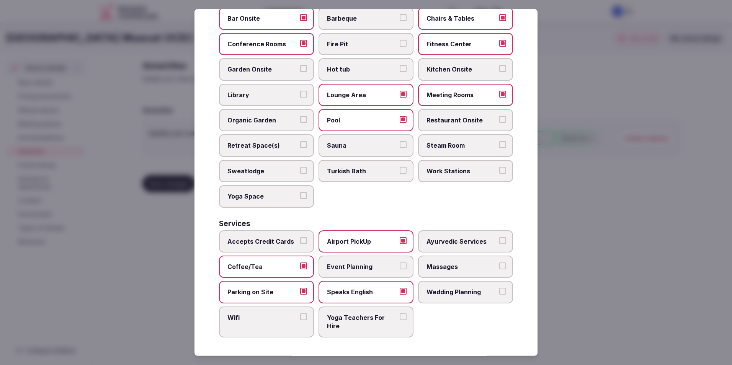
click at [287, 322] on span "Wifi" at bounding box center [262, 317] width 70 height 8
click at [300, 320] on button "Wifi" at bounding box center [303, 316] width 7 height 7
click at [284, 240] on span "Accepts Credit Cards" at bounding box center [262, 241] width 70 height 8
click at [300, 240] on button "Accepts Credit Cards" at bounding box center [303, 240] width 7 height 7
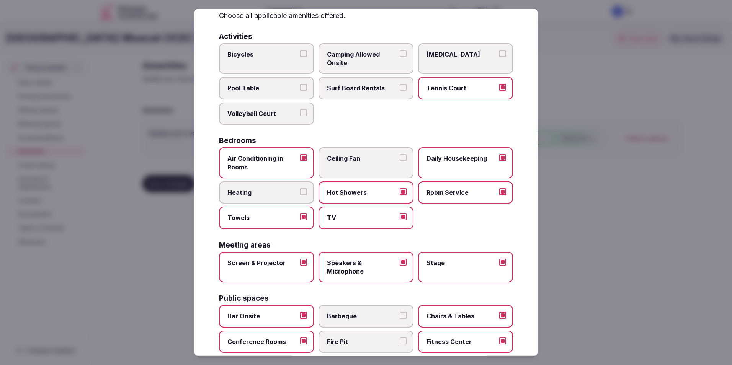
scroll to position [0, 0]
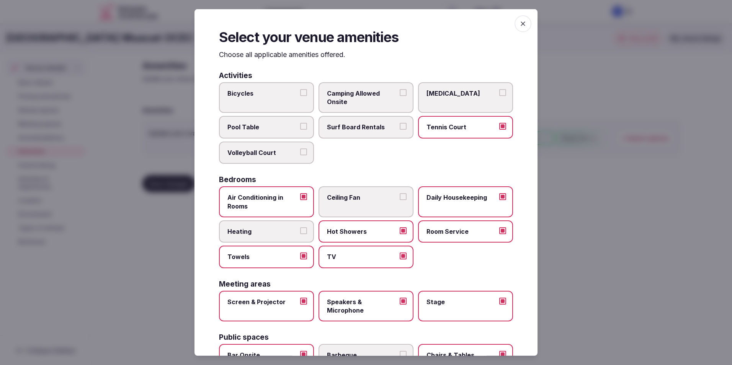
click at [520, 24] on icon "button" at bounding box center [523, 24] width 8 height 8
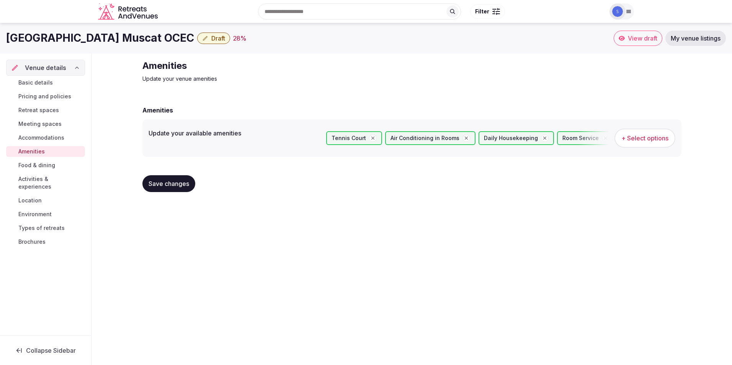
click at [191, 183] on button "Save changes" at bounding box center [168, 183] width 53 height 17
click at [39, 167] on span "Food & dining" at bounding box center [36, 165] width 37 height 8
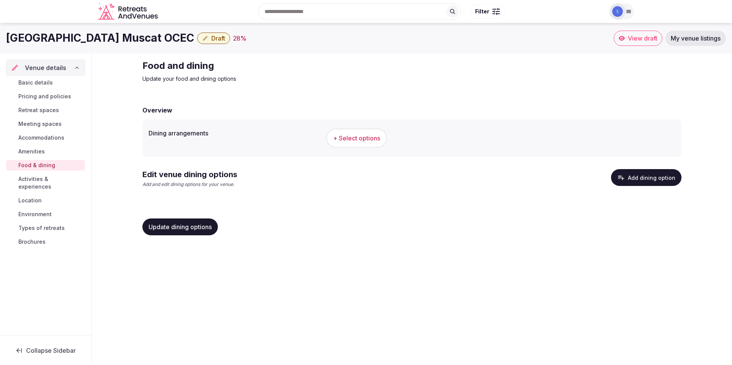
click at [354, 140] on span "+ Select options" at bounding box center [356, 138] width 47 height 8
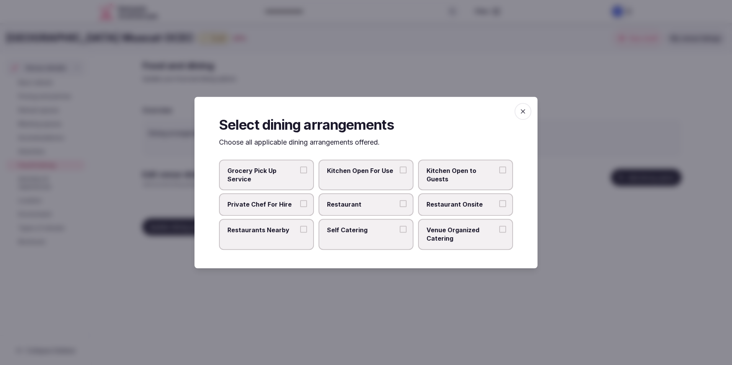
click at [402, 208] on label "Restaurant" at bounding box center [365, 205] width 95 height 22
click at [402, 207] on button "Restaurant" at bounding box center [402, 204] width 7 height 7
click at [470, 228] on span "Venue Organized Catering" at bounding box center [461, 234] width 70 height 17
click at [499, 228] on button "Venue Organized Catering" at bounding box center [502, 229] width 7 height 7
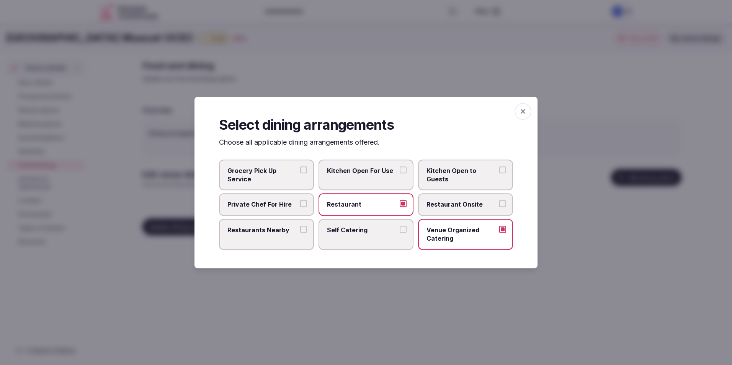
click at [522, 116] on span "button" at bounding box center [522, 111] width 17 height 17
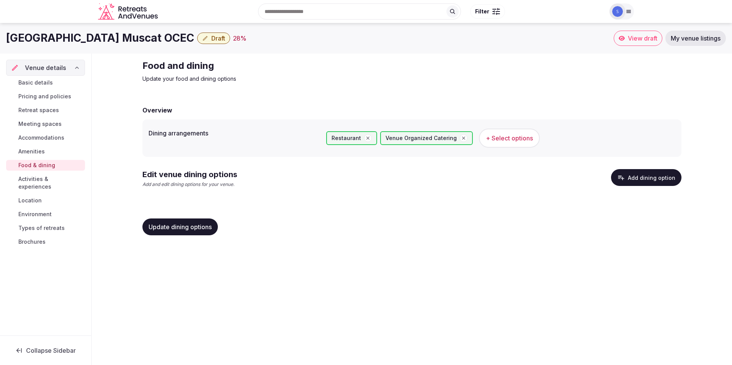
click at [655, 176] on button "Add dining option" at bounding box center [646, 177] width 70 height 17
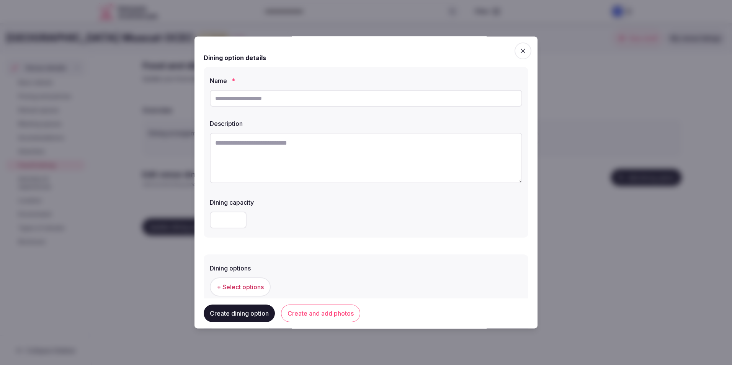
click at [519, 51] on icon "button" at bounding box center [523, 51] width 8 height 8
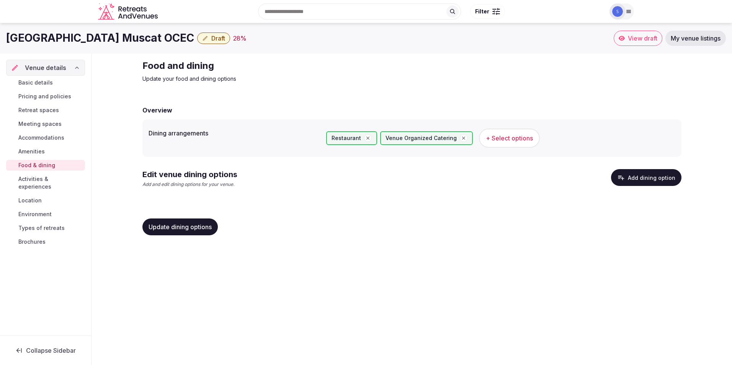
click at [194, 229] on span "Update dining options" at bounding box center [179, 227] width 63 height 8
click at [72, 179] on span "Activities & experiences" at bounding box center [50, 182] width 64 height 15
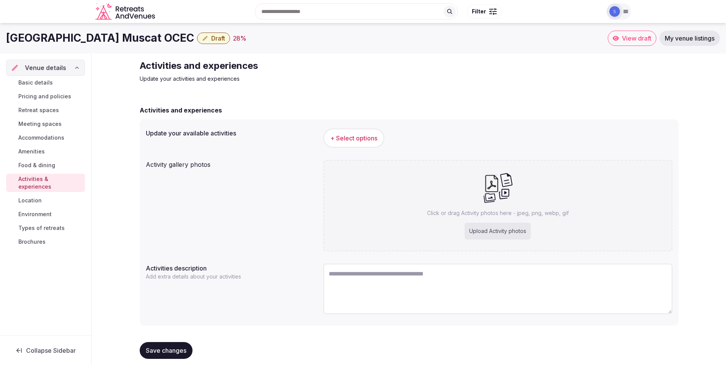
click at [370, 141] on span "+ Select options" at bounding box center [353, 138] width 47 height 8
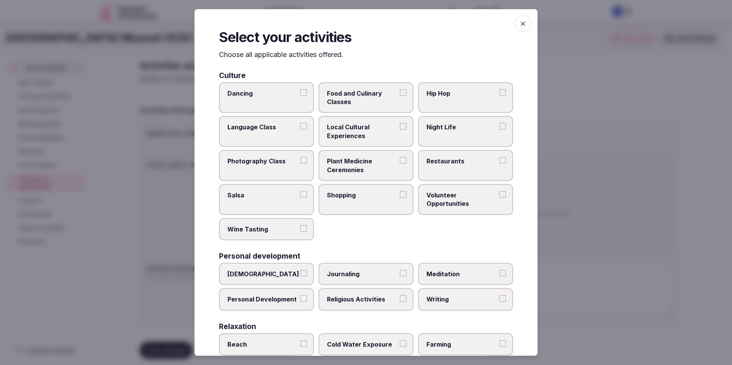
click at [499, 158] on button "Restaurants" at bounding box center [502, 160] width 7 height 7
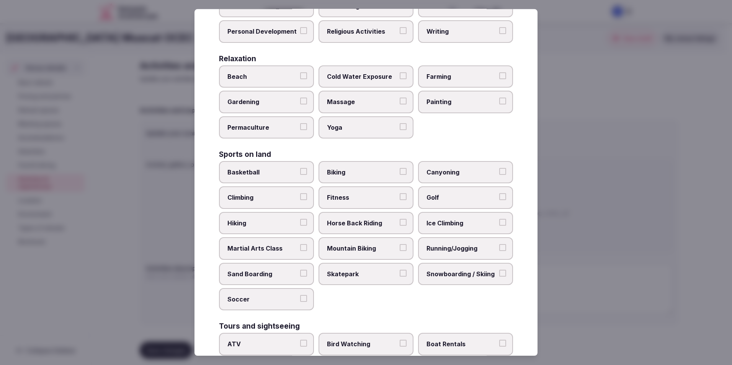
scroll to position [344, 0]
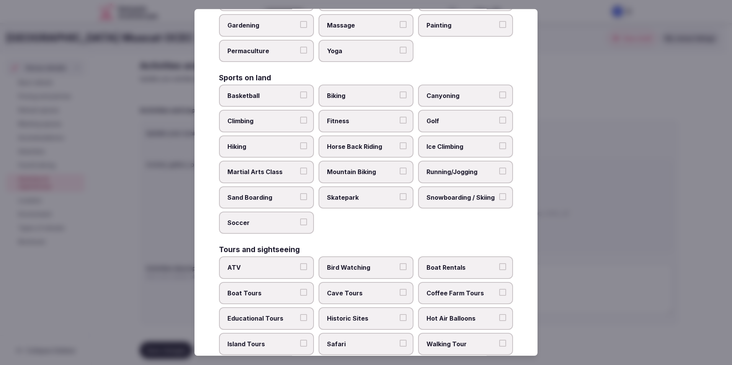
click at [400, 119] on button "Fitness" at bounding box center [402, 120] width 7 height 7
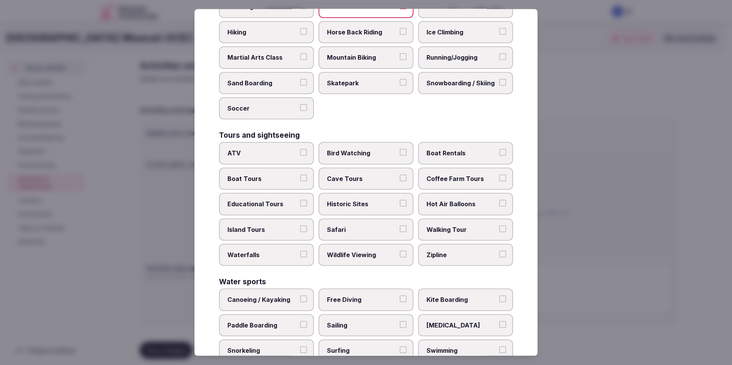
scroll to position [459, 0]
click at [399, 199] on label "Historic Sites" at bounding box center [365, 203] width 95 height 22
click at [399, 199] on button "Historic Sites" at bounding box center [402, 202] width 7 height 7
click at [305, 204] on label "Educational Tours" at bounding box center [266, 203] width 95 height 22
click at [305, 204] on button "Educational Tours" at bounding box center [303, 202] width 7 height 7
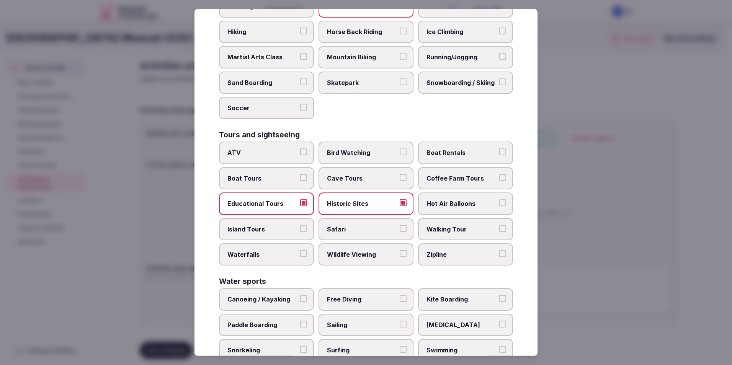
click at [301, 200] on button "Educational Tours" at bounding box center [303, 202] width 7 height 7
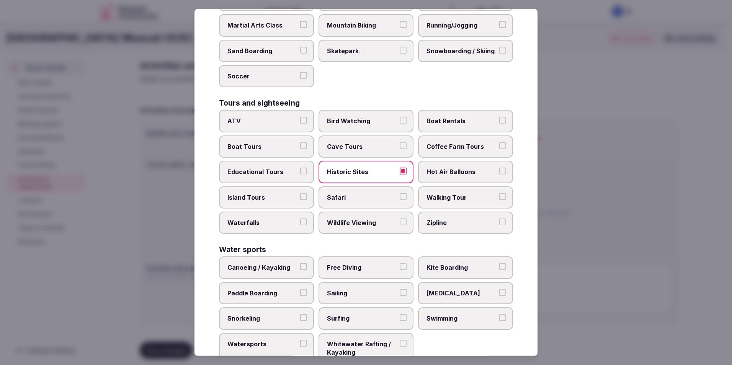
scroll to position [517, 0]
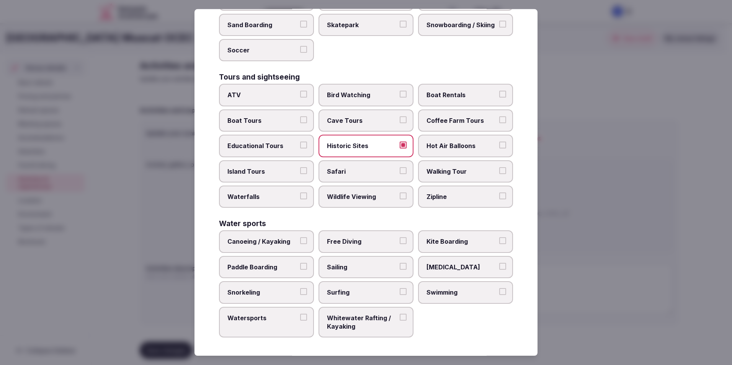
click at [301, 238] on button "Canoeing / Kayaking" at bounding box center [303, 240] width 7 height 7
click at [499, 294] on button "Swimming" at bounding box center [502, 291] width 7 height 7
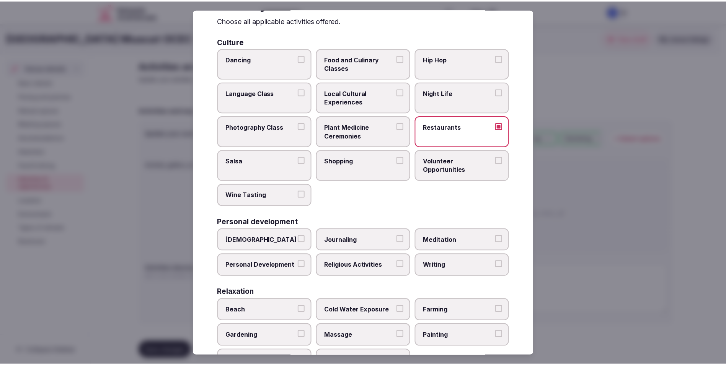
scroll to position [0, 0]
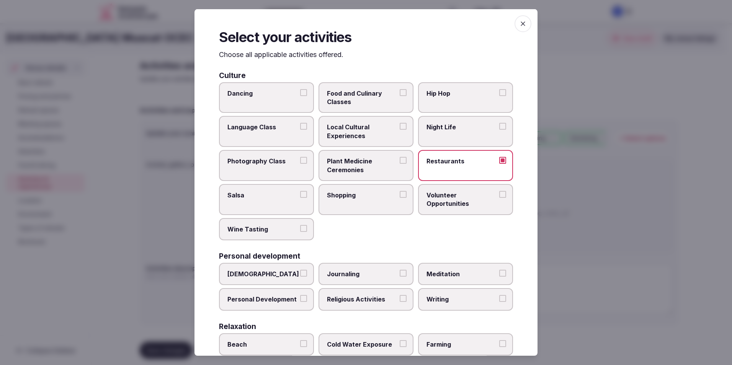
click at [519, 24] on icon "button" at bounding box center [523, 24] width 8 height 8
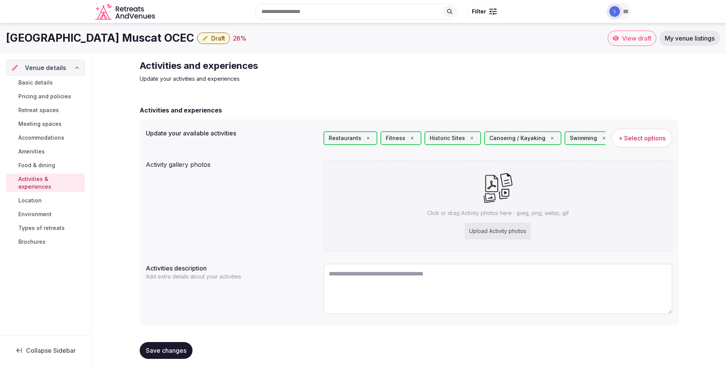
click at [160, 347] on span "Save changes" at bounding box center [166, 351] width 41 height 8
click at [26, 197] on link "Location" at bounding box center [45, 200] width 79 height 11
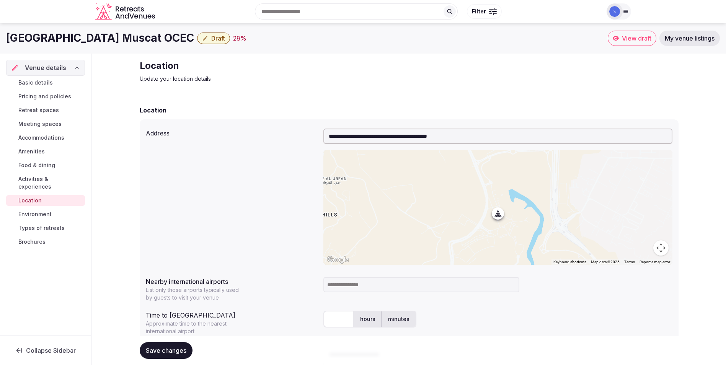
click at [354, 284] on input at bounding box center [421, 284] width 196 height 15
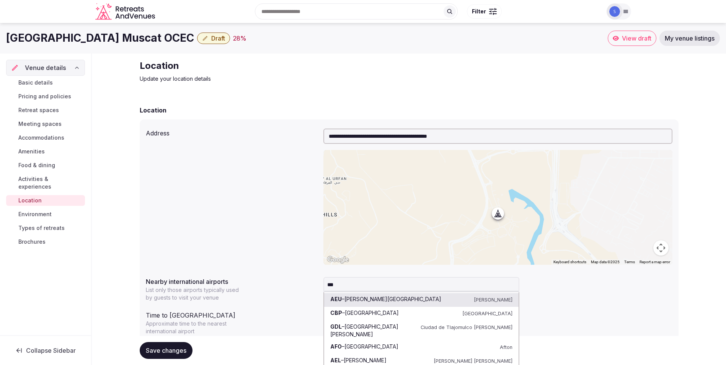
type input "****"
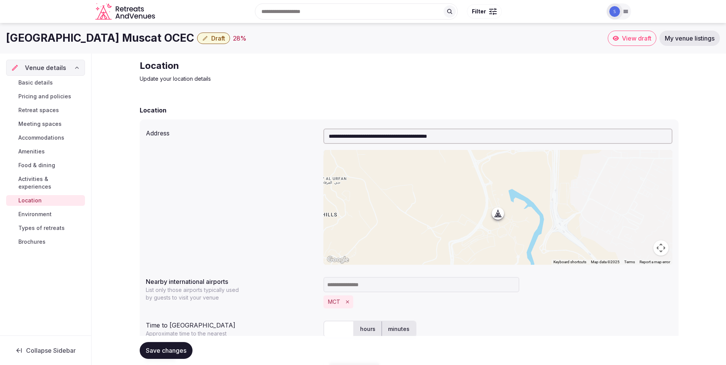
scroll to position [38, 0]
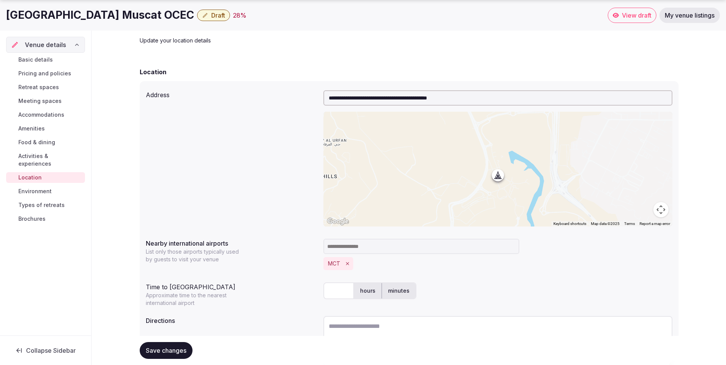
click at [350, 290] on input "text" at bounding box center [338, 290] width 31 height 17
type input "*"
click at [179, 354] on span "Save changes" at bounding box center [166, 351] width 41 height 8
click at [42, 187] on span "Environment" at bounding box center [34, 191] width 33 height 8
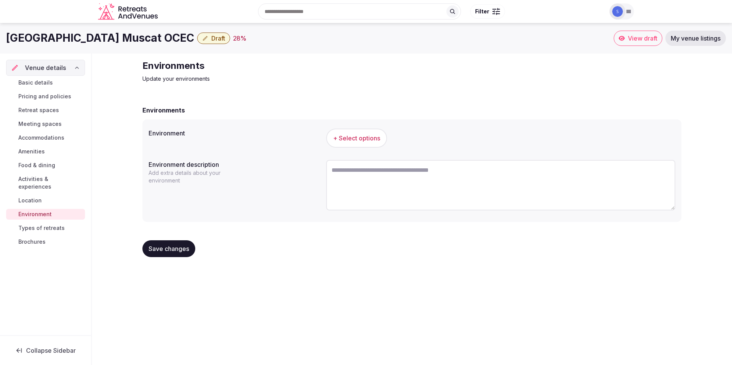
click at [375, 135] on span "+ Select options" at bounding box center [356, 138] width 47 height 8
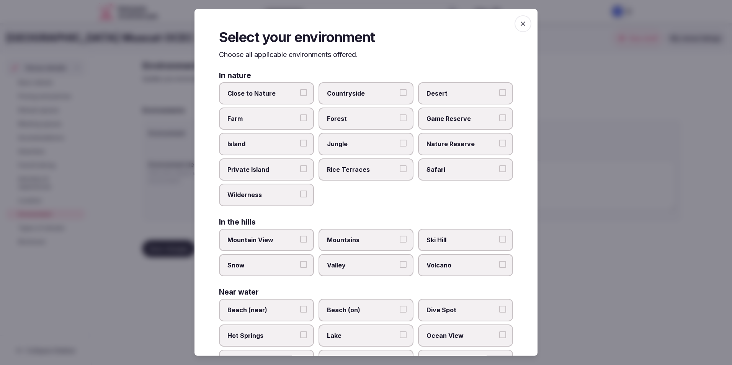
click at [395, 90] on label "Countryside" at bounding box center [365, 93] width 95 height 22
click at [399, 90] on button "Countryside" at bounding box center [402, 92] width 7 height 7
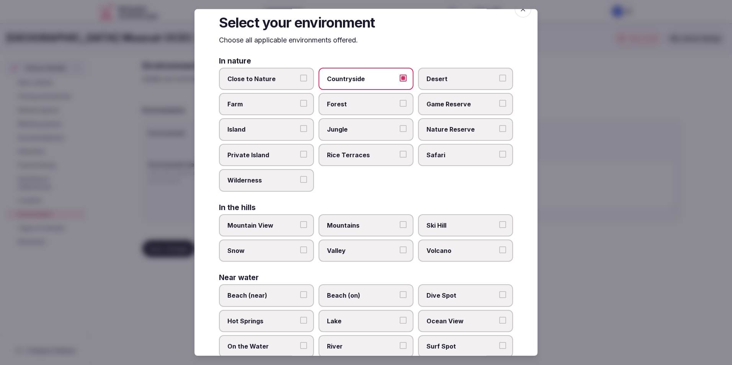
scroll to position [38, 0]
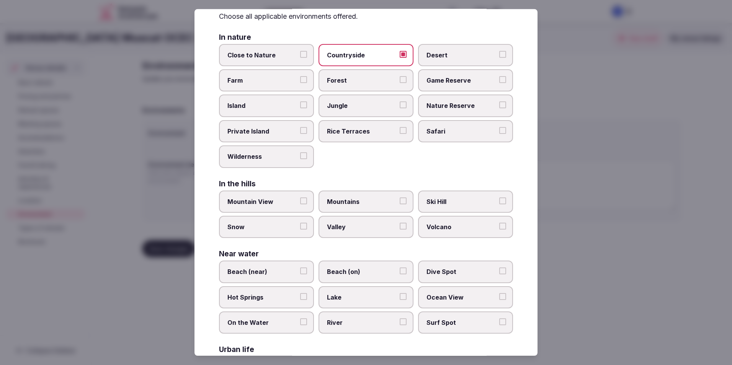
click at [300, 202] on button "Mountain View" at bounding box center [303, 200] width 7 height 7
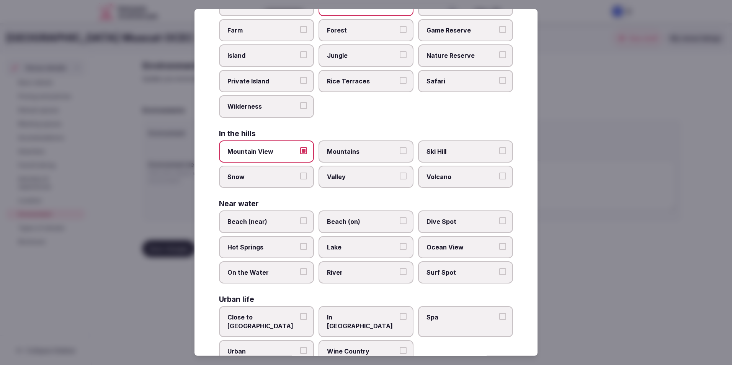
scroll to position [105, 0]
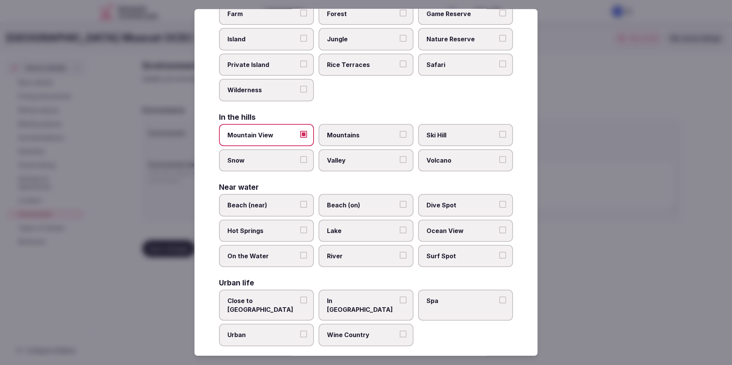
click at [300, 301] on button "Close to [GEOGRAPHIC_DATA]" at bounding box center [303, 300] width 7 height 7
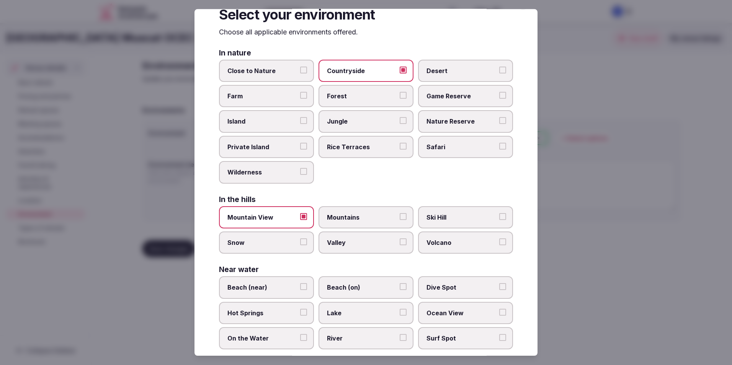
scroll to position [0, 0]
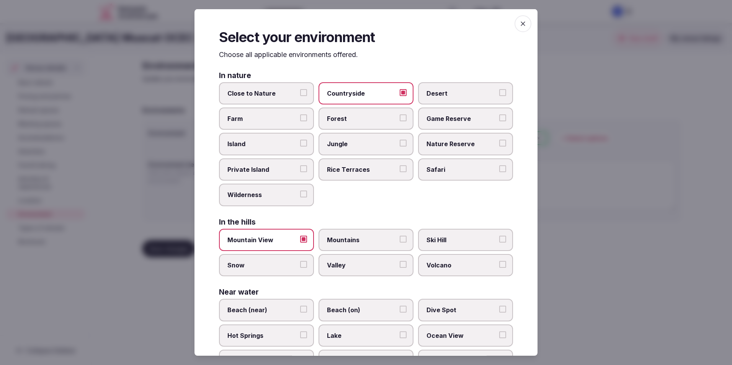
click at [521, 29] on span "button" at bounding box center [522, 23] width 17 height 17
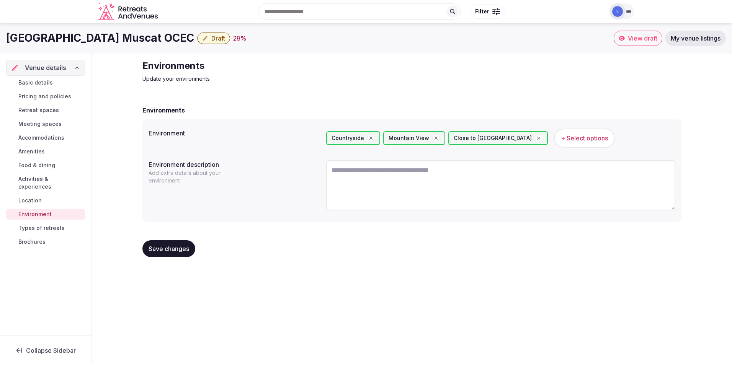
click at [183, 245] on span "Save changes" at bounding box center [168, 249] width 41 height 8
click at [181, 251] on span "Save changes" at bounding box center [168, 249] width 41 height 8
click at [166, 254] on button "Save changes" at bounding box center [168, 248] width 53 height 17
click at [20, 224] on span "Types of retreats" at bounding box center [41, 228] width 46 height 8
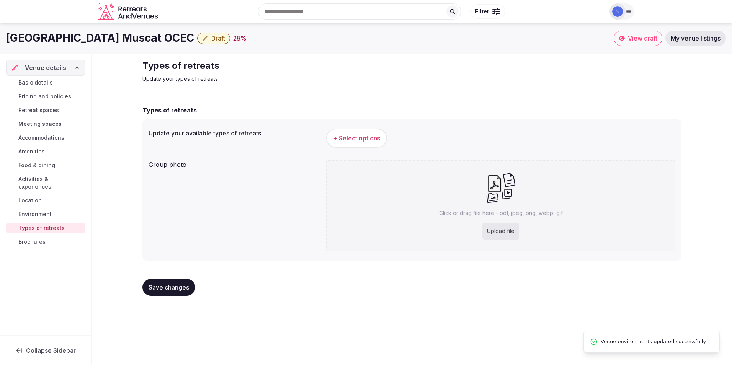
click at [350, 140] on span "+ Select options" at bounding box center [356, 138] width 47 height 8
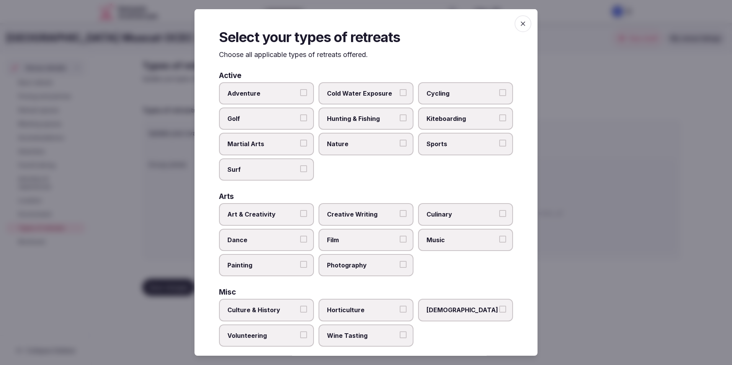
click at [366, 145] on span "Nature" at bounding box center [362, 144] width 70 height 8
click at [399, 145] on button "Nature" at bounding box center [402, 143] width 7 height 7
click at [276, 92] on span "Adventure" at bounding box center [262, 93] width 70 height 8
click at [300, 92] on button "Adventure" at bounding box center [303, 92] width 7 height 7
click at [262, 91] on span "Adventure" at bounding box center [262, 93] width 70 height 8
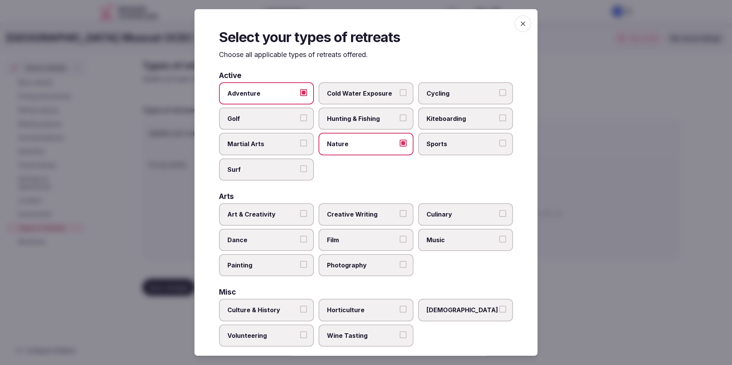
click at [300, 91] on button "Adventure" at bounding box center [303, 92] width 7 height 7
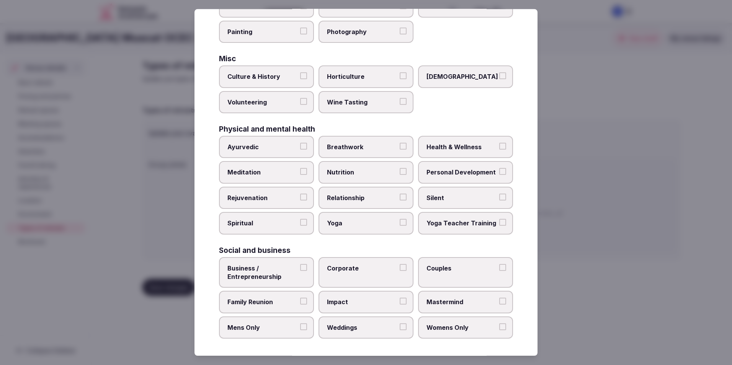
scroll to position [235, 0]
click at [353, 278] on label "Corporate" at bounding box center [365, 271] width 95 height 31
click at [399, 270] on button "Corporate" at bounding box center [402, 266] width 7 height 7
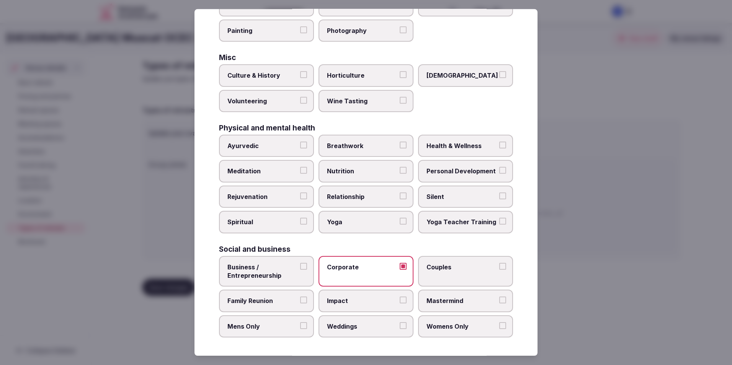
click at [275, 282] on label "Business / Entrepreneurship" at bounding box center [266, 271] width 95 height 31
click at [300, 270] on button "Business / Entrepreneurship" at bounding box center [303, 266] width 7 height 7
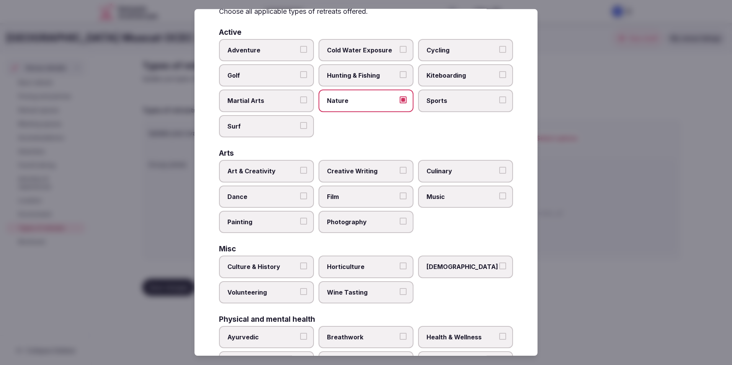
scroll to position [0, 0]
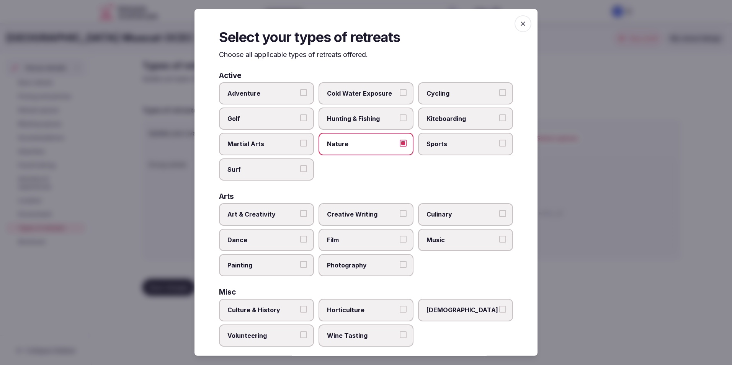
click at [515, 29] on span "button" at bounding box center [522, 23] width 17 height 17
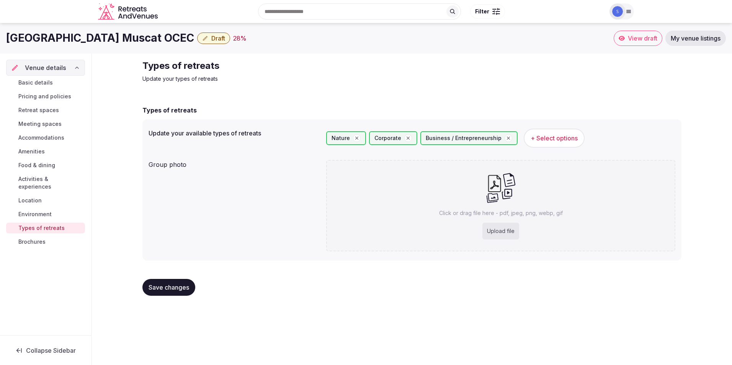
click at [170, 284] on span "Save changes" at bounding box center [168, 288] width 41 height 8
click at [36, 238] on span "Brochures" at bounding box center [31, 242] width 27 height 8
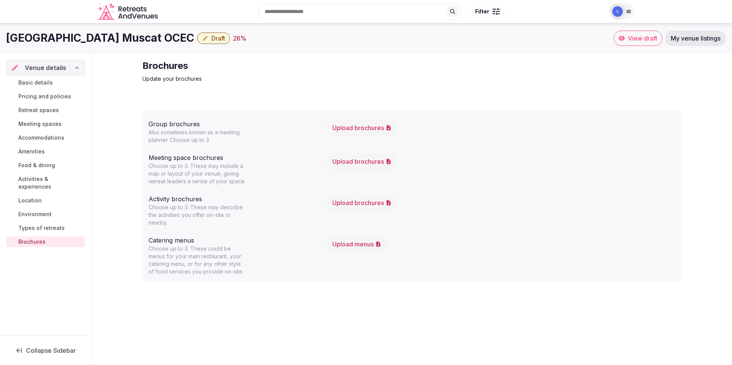
click at [66, 96] on span "Pricing and policies" at bounding box center [44, 97] width 53 height 8
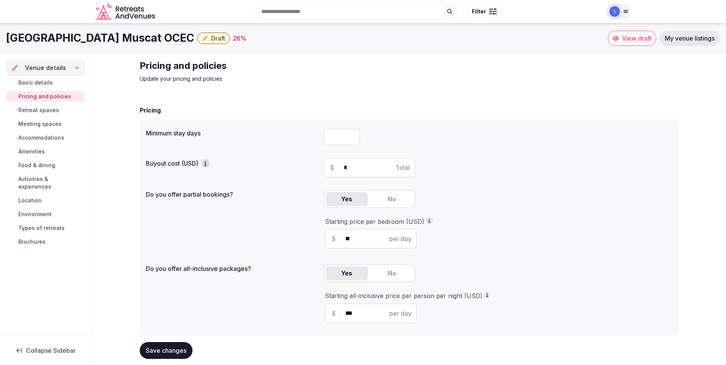
click at [54, 224] on span "Types of retreats" at bounding box center [41, 228] width 46 height 8
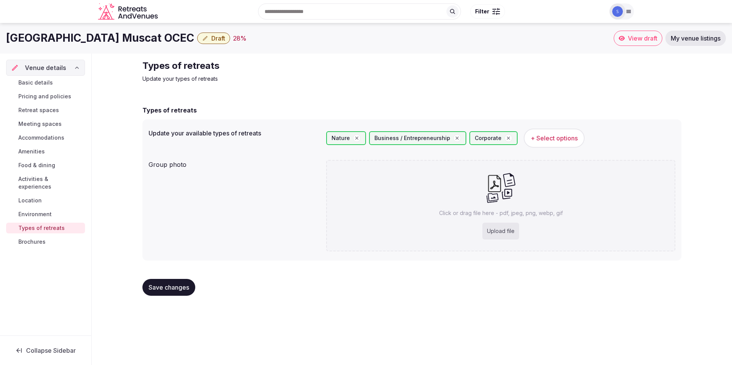
click at [553, 137] on span "+ Select options" at bounding box center [553, 138] width 47 height 8
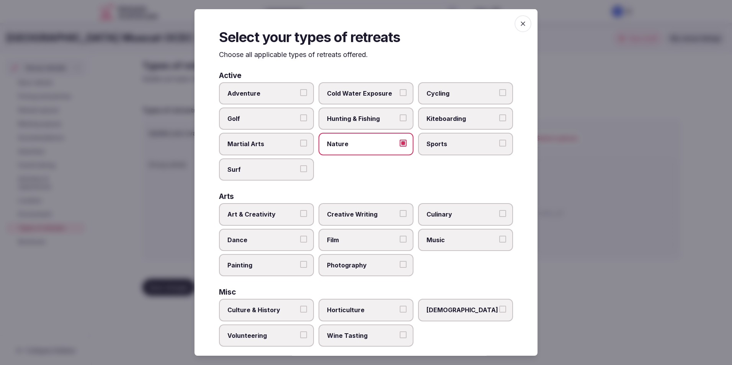
click at [478, 217] on span "Culinary" at bounding box center [461, 214] width 70 height 8
click at [499, 217] on button "Culinary" at bounding box center [502, 213] width 7 height 7
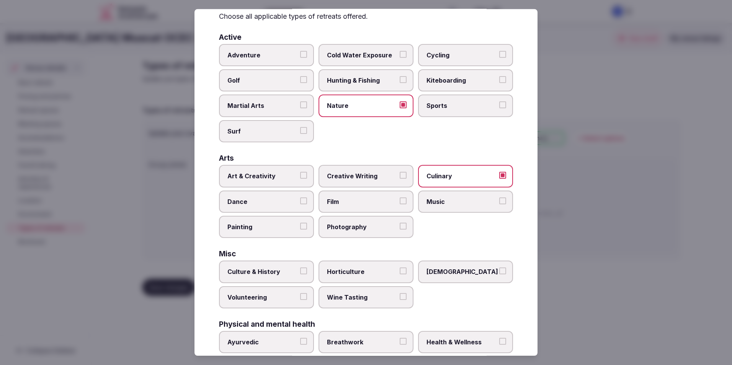
click at [394, 228] on label "Photography" at bounding box center [365, 227] width 95 height 22
click at [399, 228] on button "Photography" at bounding box center [402, 226] width 7 height 7
click at [278, 78] on span "Golf" at bounding box center [262, 80] width 70 height 8
click at [300, 78] on button "Golf" at bounding box center [303, 79] width 7 height 7
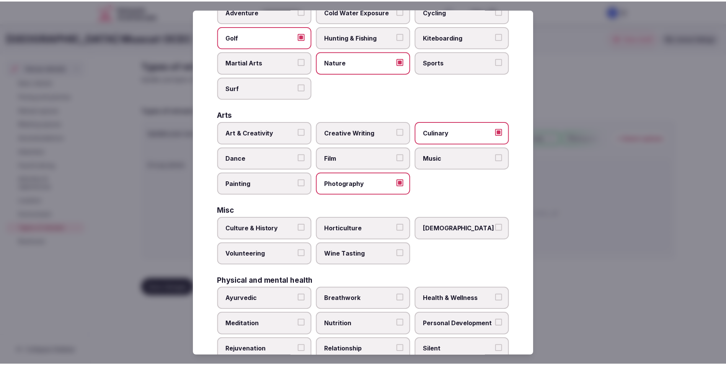
scroll to position [0, 0]
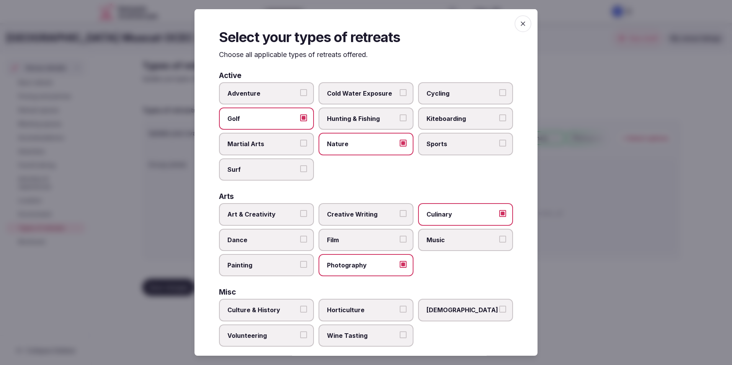
click at [523, 23] on span "button" at bounding box center [522, 23] width 17 height 17
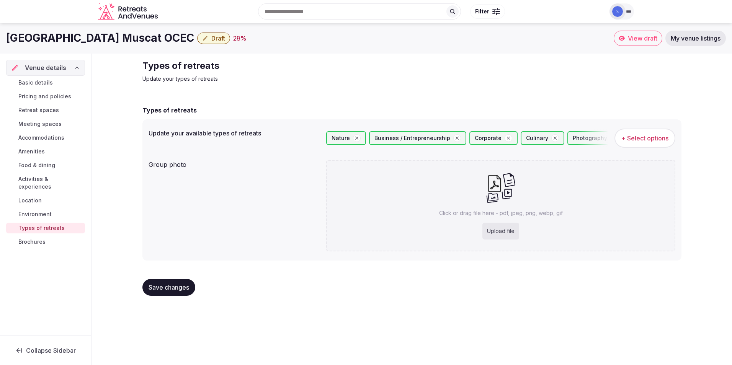
click at [168, 284] on span "Save changes" at bounding box center [168, 288] width 41 height 8
click at [41, 210] on span "Environment" at bounding box center [34, 214] width 33 height 8
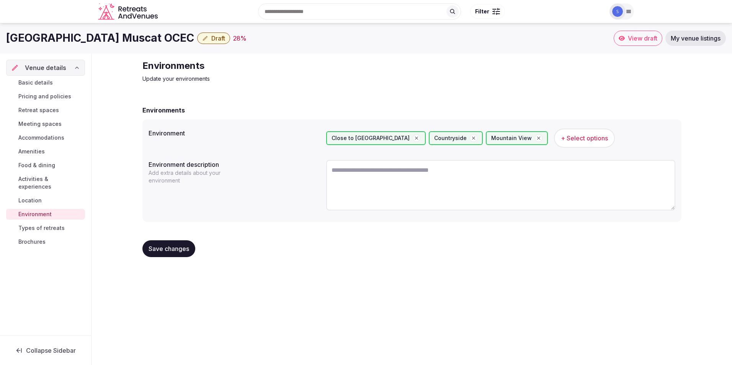
click at [561, 140] on span "+ Select options" at bounding box center [584, 138] width 47 height 8
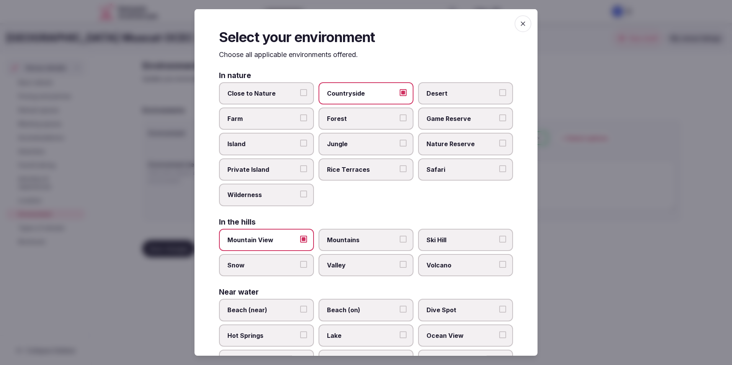
click at [519, 25] on icon "button" at bounding box center [523, 24] width 8 height 8
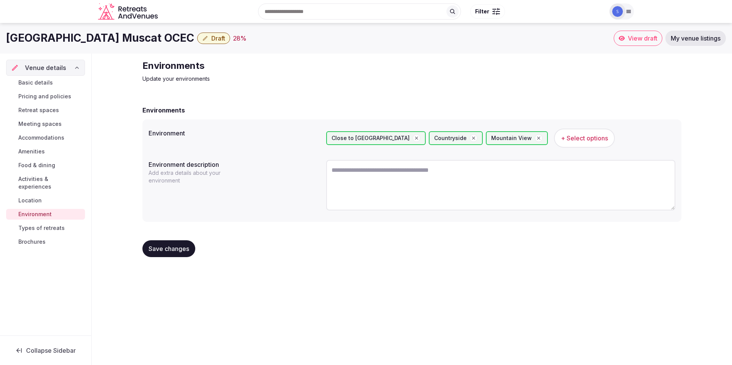
click at [173, 245] on button "Save changes" at bounding box center [168, 248] width 53 height 17
click at [29, 238] on span "Brochures" at bounding box center [31, 242] width 27 height 8
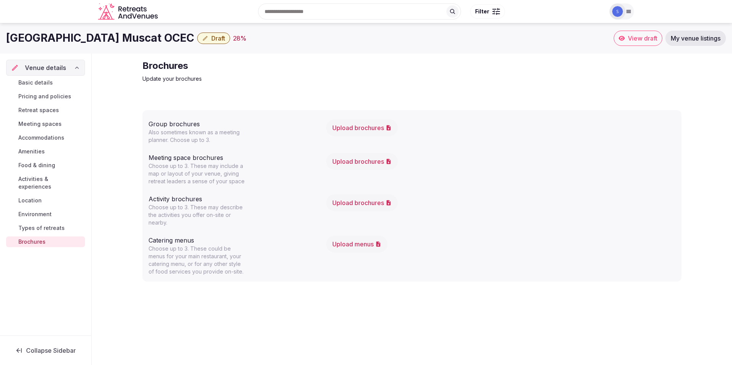
click at [347, 162] on button "Upload brochures" at bounding box center [362, 161] width 72 height 17
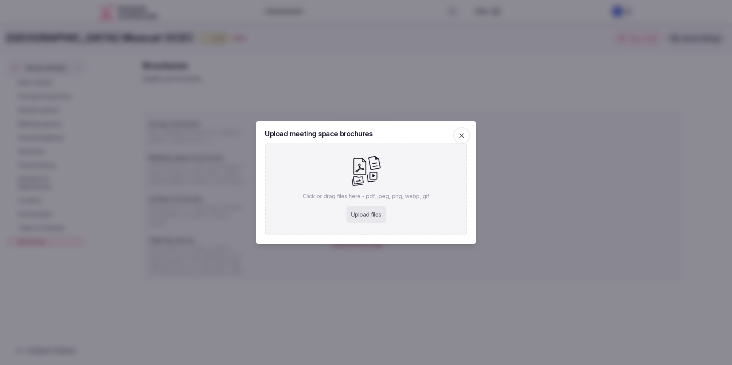
click at [466, 135] on span "button" at bounding box center [461, 135] width 17 height 17
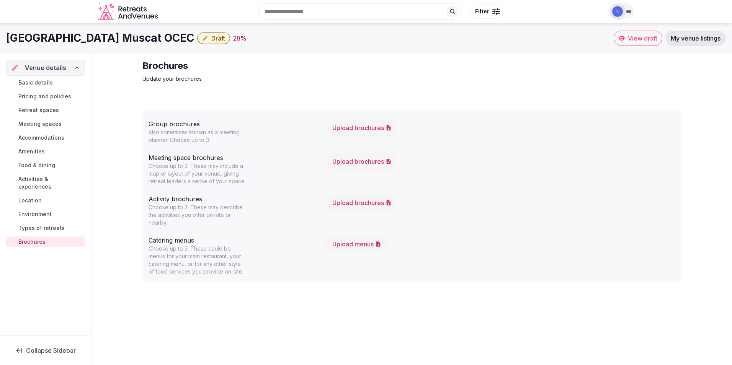
click at [342, 164] on button "Upload brochures" at bounding box center [362, 161] width 72 height 17
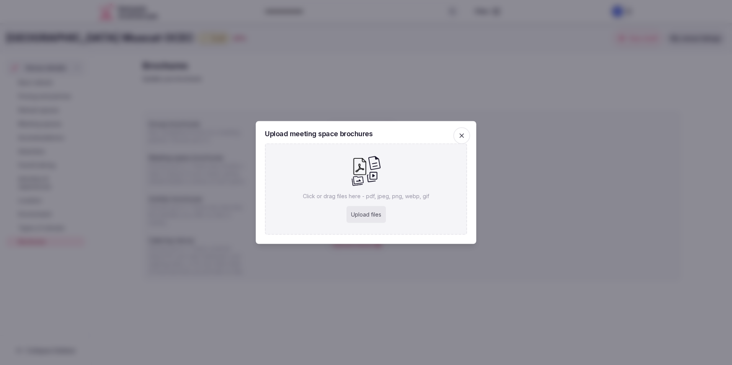
click at [460, 137] on icon "button" at bounding box center [462, 136] width 8 height 8
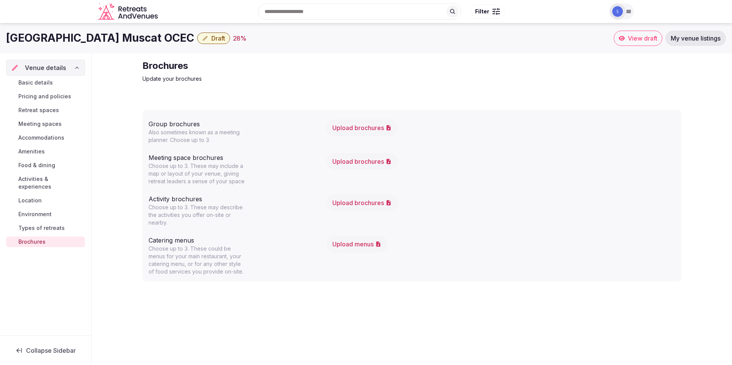
click at [377, 132] on button "Upload brochures" at bounding box center [362, 127] width 72 height 17
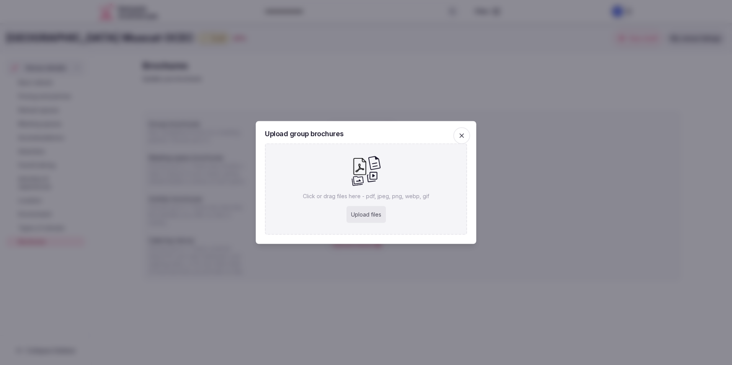
click at [377, 210] on div "Upload files" at bounding box center [365, 214] width 39 height 17
click at [466, 137] on span "button" at bounding box center [461, 135] width 17 height 17
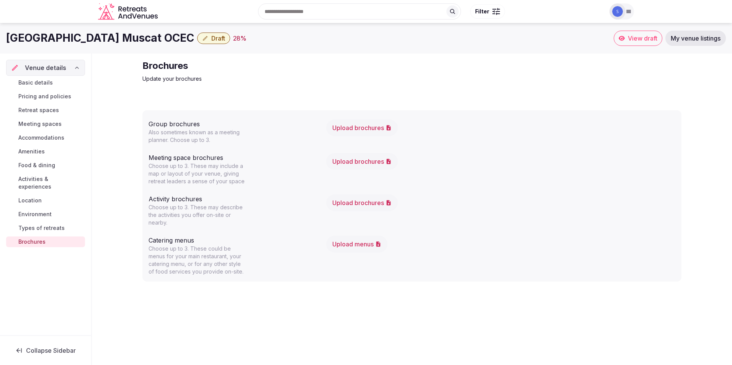
click at [63, 80] on link "Basic details" at bounding box center [45, 82] width 79 height 11
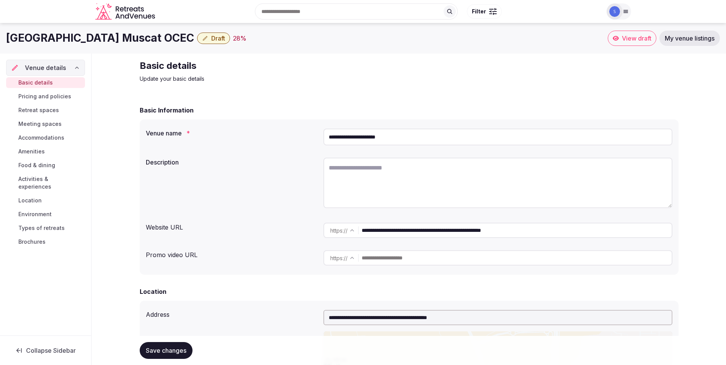
click at [62, 91] on link "Pricing and policies" at bounding box center [45, 96] width 79 height 11
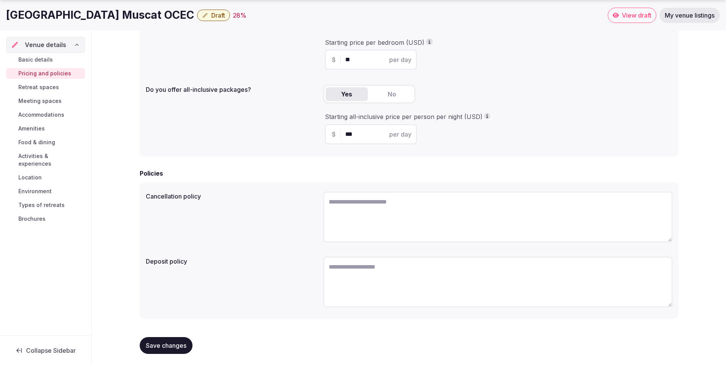
scroll to position [180, 0]
click at [36, 85] on span "Retreat spaces" at bounding box center [38, 87] width 41 height 8
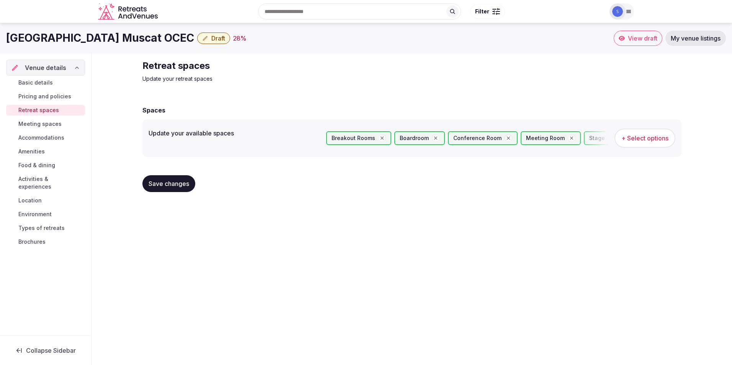
click at [628, 37] on span "View draft" at bounding box center [642, 38] width 29 height 8
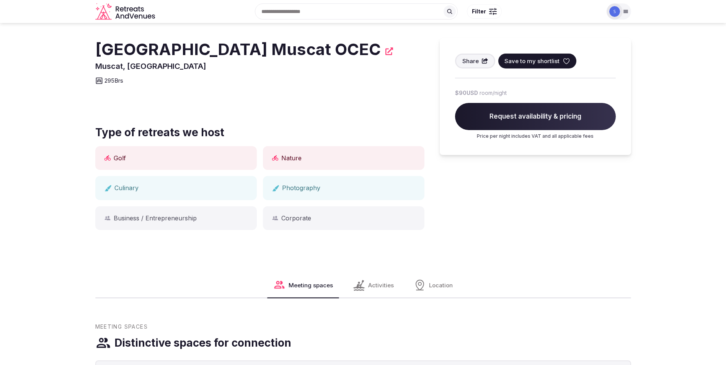
click at [513, 124] on span "Request availability & pricing" at bounding box center [535, 117] width 161 height 28
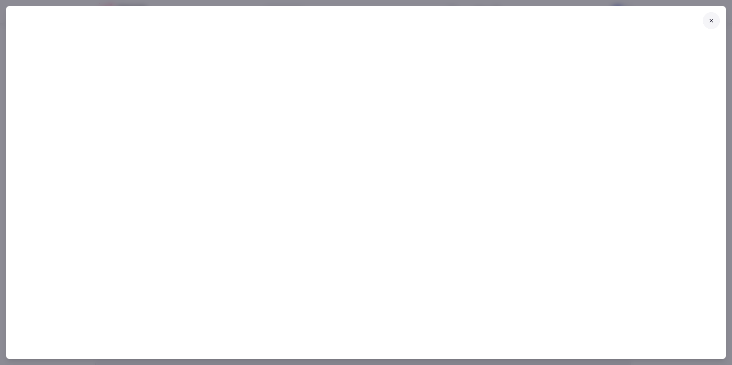
click at [712, 26] on button at bounding box center [711, 20] width 17 height 17
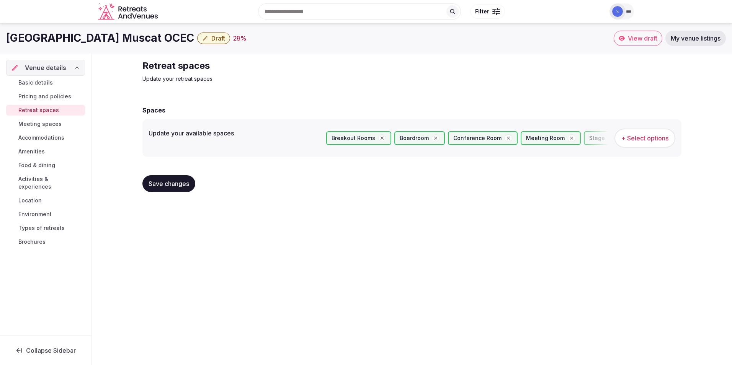
click at [47, 83] on span "Basic details" at bounding box center [35, 83] width 34 height 8
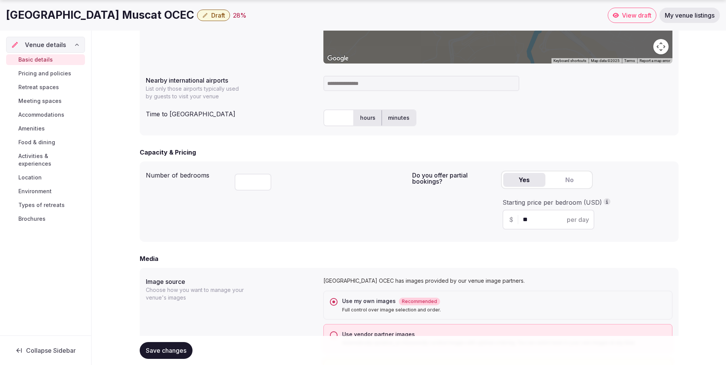
scroll to position [536, 0]
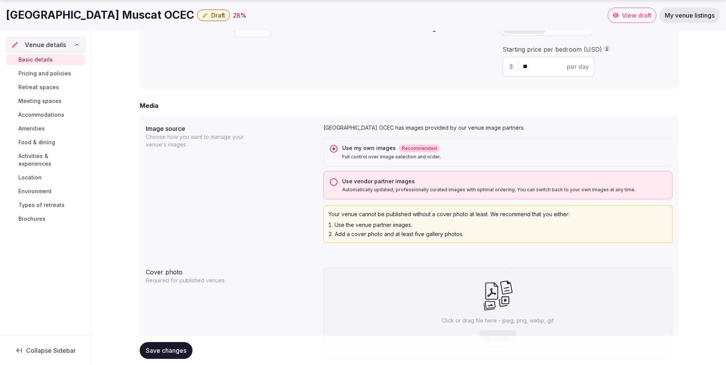
click at [339, 180] on div "Use vendor partner images Automatically updated, professionally curated images …" at bounding box center [497, 185] width 349 height 28
click at [336, 183] on button "Use vendor partner images Automatically updated, professionally curated images …" at bounding box center [334, 182] width 8 height 8
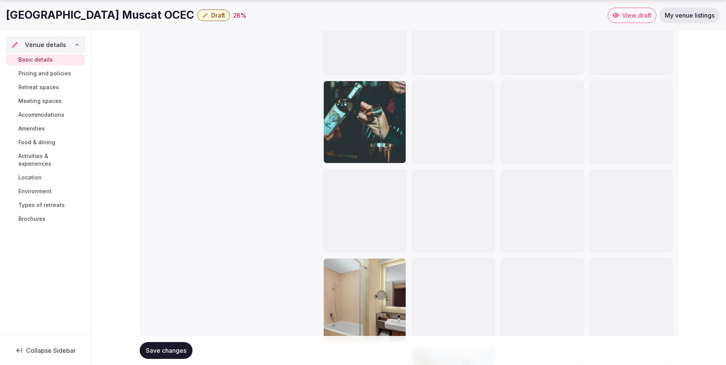
scroll to position [1454, 0]
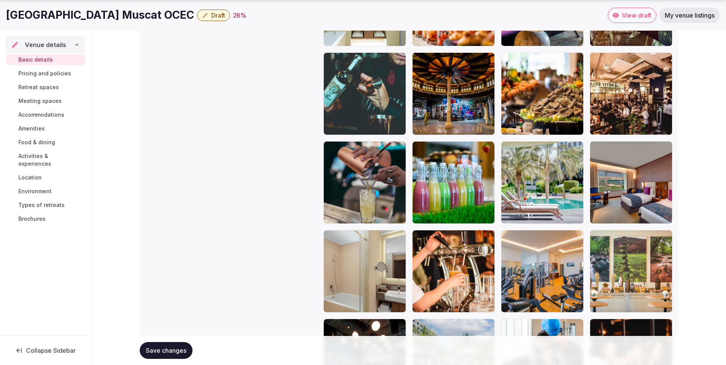
click at [178, 344] on button "Save changes" at bounding box center [166, 350] width 53 height 17
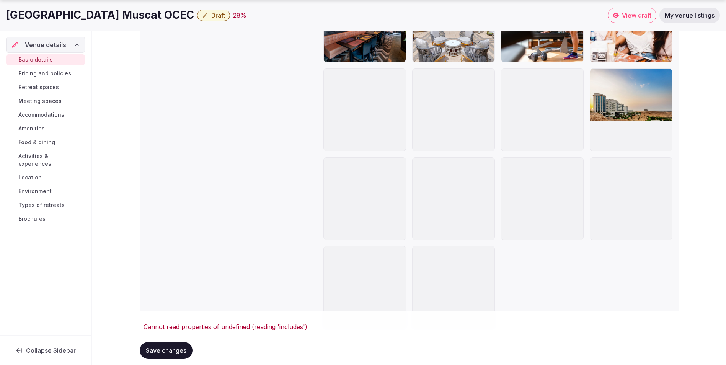
scroll to position [1838, 0]
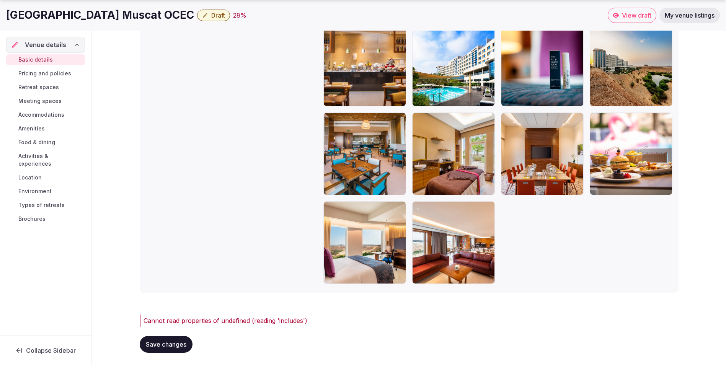
click at [189, 342] on button "Save changes" at bounding box center [166, 344] width 53 height 17
drag, startPoint x: 309, startPoint y: 321, endPoint x: 140, endPoint y: 322, distance: 168.7
click at [140, 322] on div "Cannot read properties of undefined (reading 'includes')" at bounding box center [409, 321] width 539 height 12
copy div "Cannot read properties of undefined (reading 'includes')"
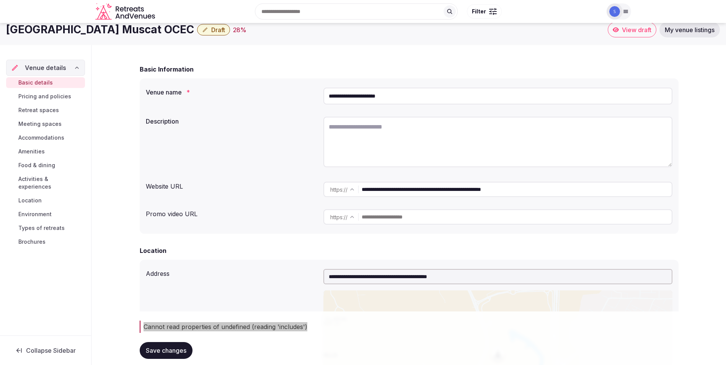
scroll to position [1, 0]
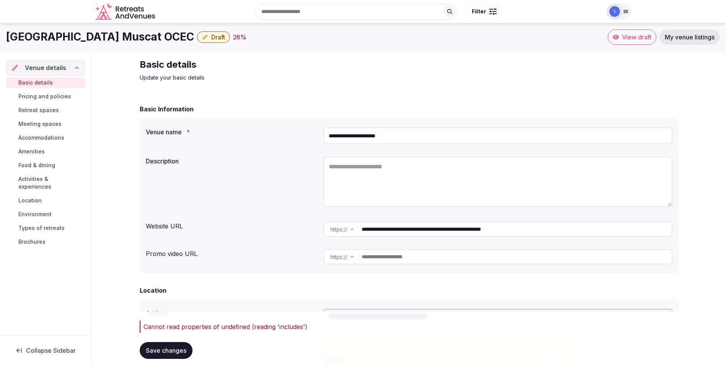
click at [395, 186] on textarea at bounding box center [497, 182] width 349 height 51
paste textarea "**********"
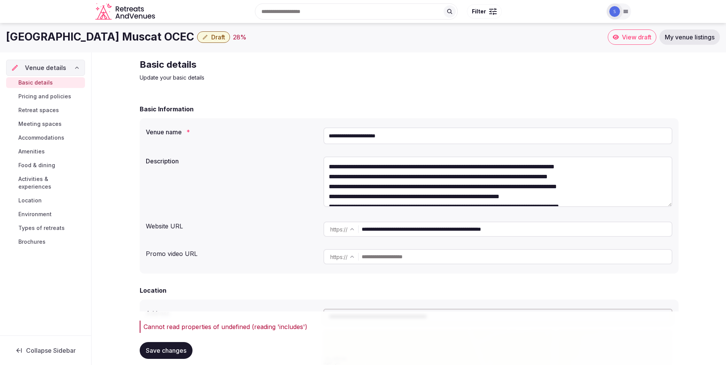
scroll to position [114, 0]
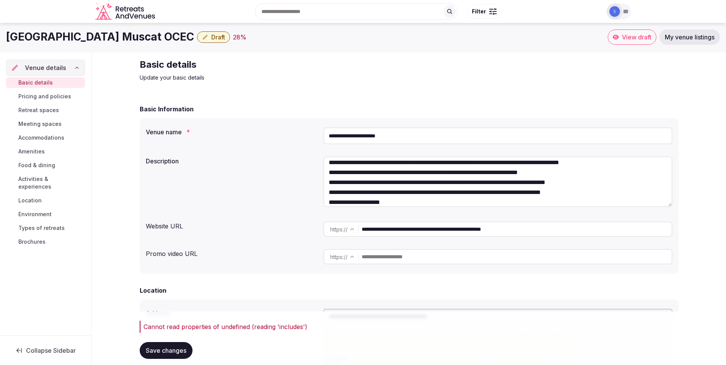
type textarea "**********"
click at [156, 349] on span "Save changes" at bounding box center [166, 351] width 41 height 8
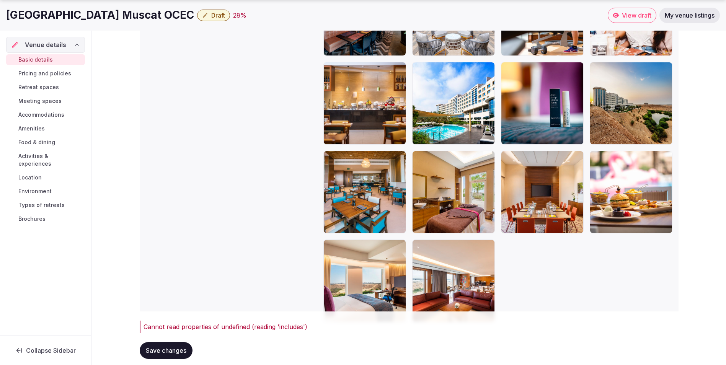
scroll to position [1838, 0]
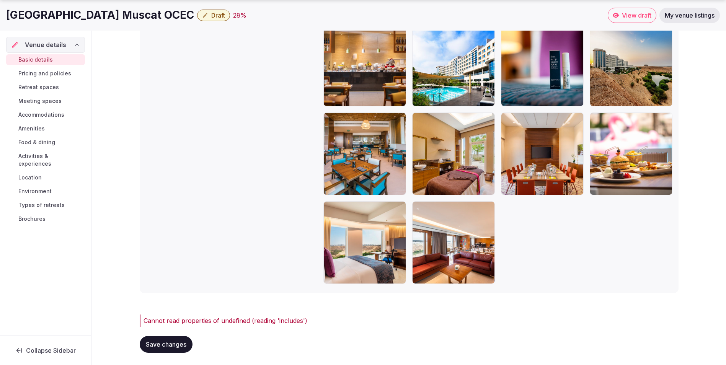
click at [179, 342] on span "Save changes" at bounding box center [166, 345] width 41 height 8
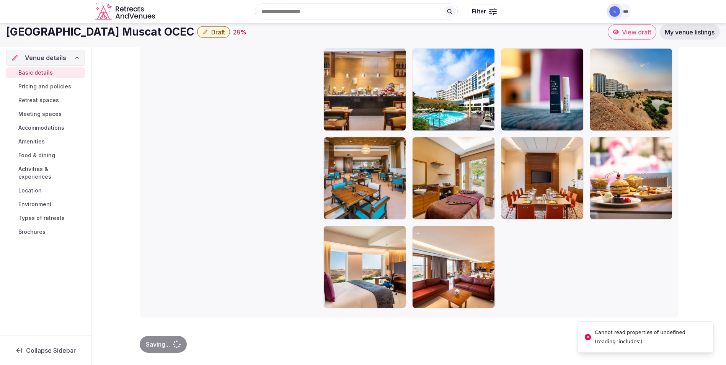
click at [179, 342] on div "Saving..." at bounding box center [163, 344] width 47 height 17
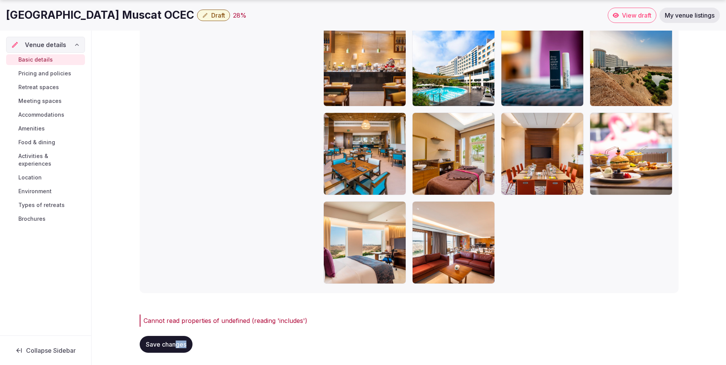
click at [76, 70] on link "Pricing and policies" at bounding box center [45, 73] width 79 height 11
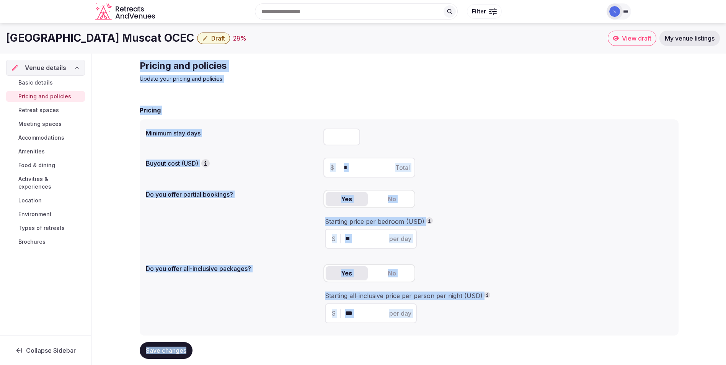
click at [42, 83] on span "Basic details" at bounding box center [35, 83] width 34 height 8
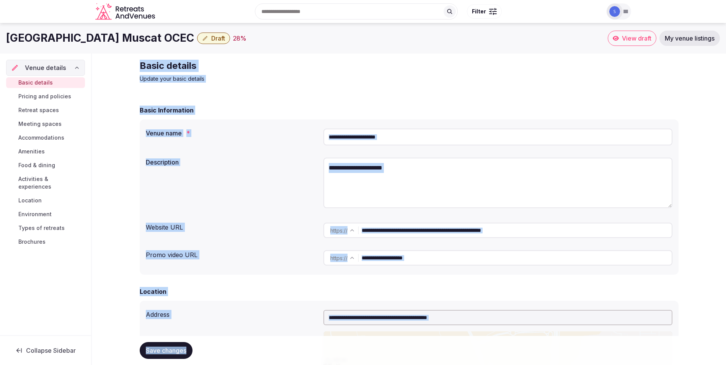
click at [289, 109] on div "Basic Information" at bounding box center [409, 110] width 539 height 9
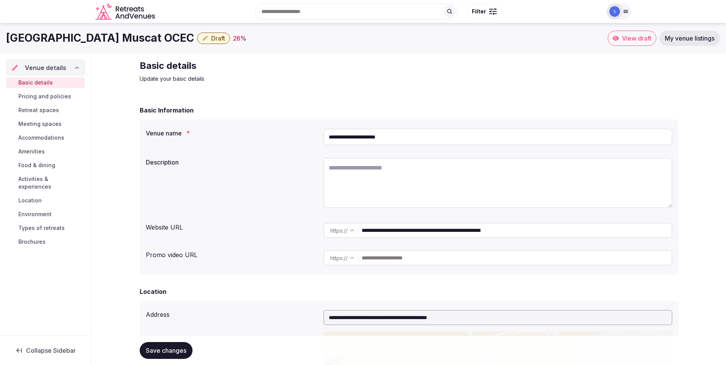
click at [430, 174] on textarea at bounding box center [497, 183] width 349 height 51
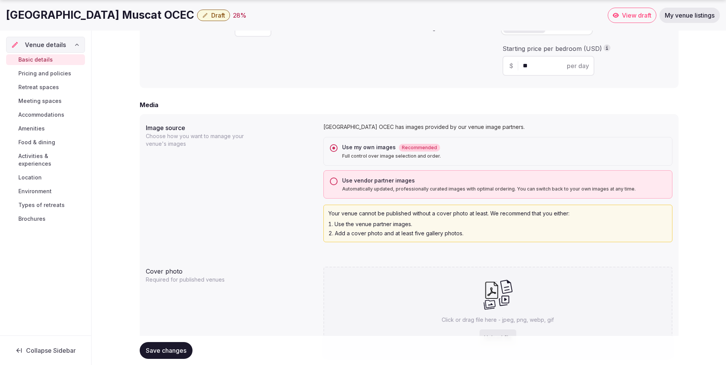
scroll to position [612, 0]
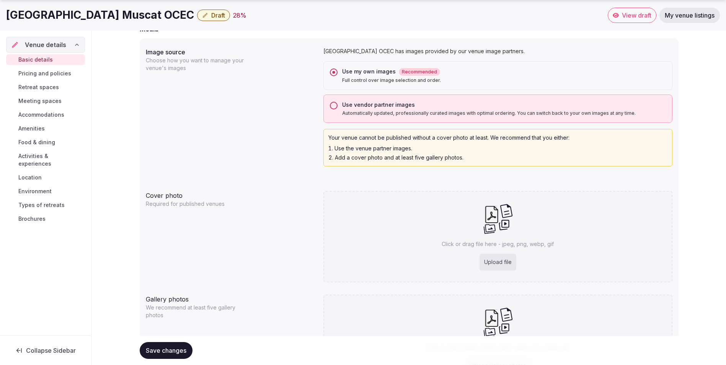
click at [337, 108] on button "Use vendor partner images Automatically updated, professionally curated images …" at bounding box center [334, 106] width 8 height 8
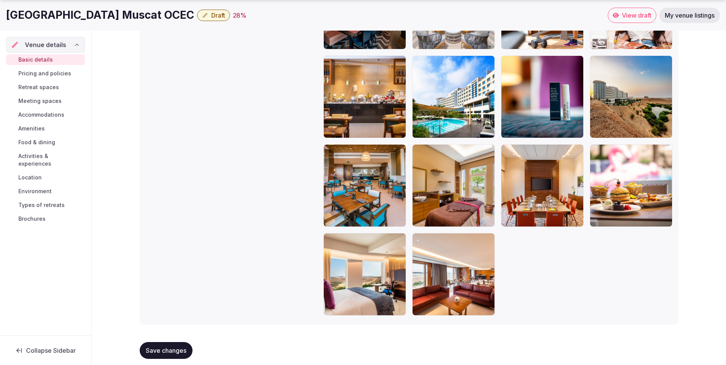
scroll to position [1813, 0]
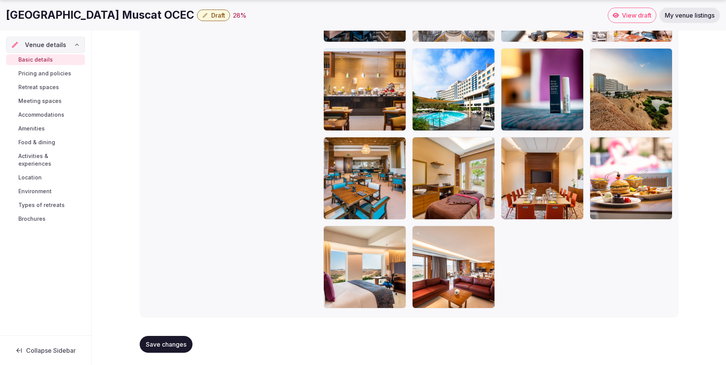
click at [180, 342] on span "Save changes" at bounding box center [166, 345] width 41 height 8
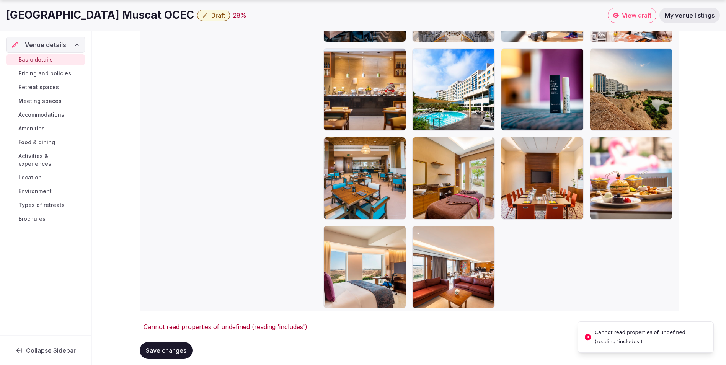
click at [672, 21] on link "My venue listings" at bounding box center [689, 15] width 60 height 15
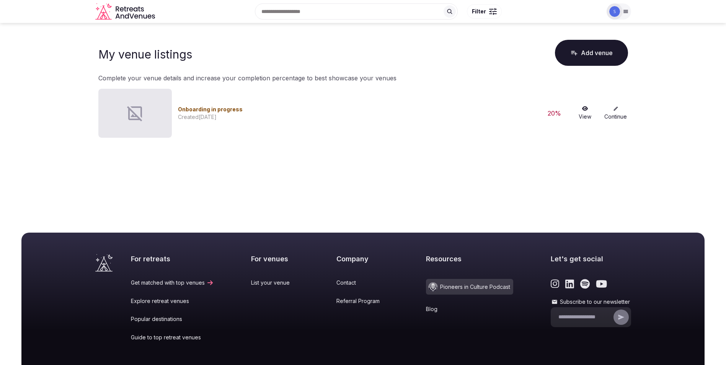
click at [589, 112] on link "View" at bounding box center [585, 113] width 24 height 15
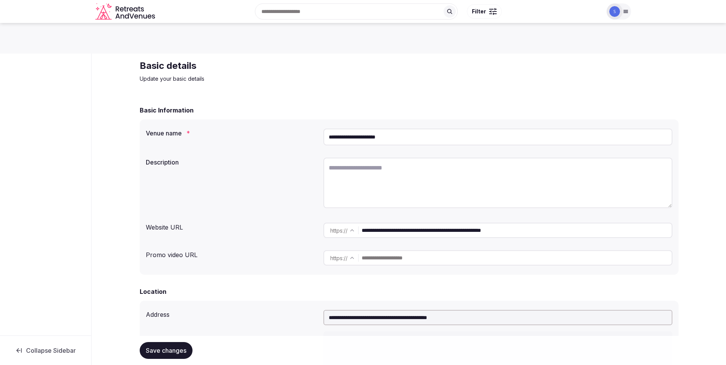
scroll to position [690, 0]
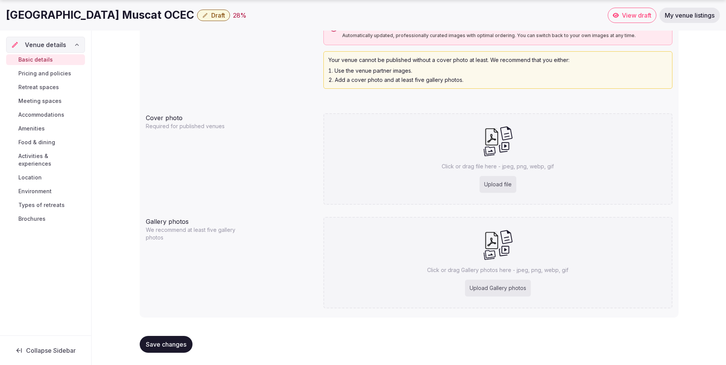
click at [499, 188] on div "Upload file" at bounding box center [497, 184] width 37 height 17
type input "**********"
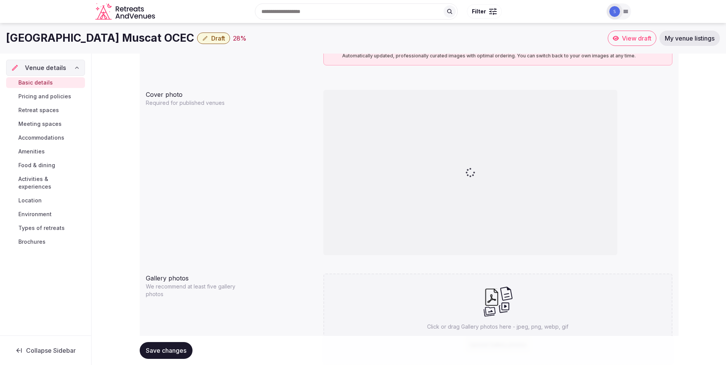
click at [172, 347] on span "Save changes" at bounding box center [166, 351] width 41 height 8
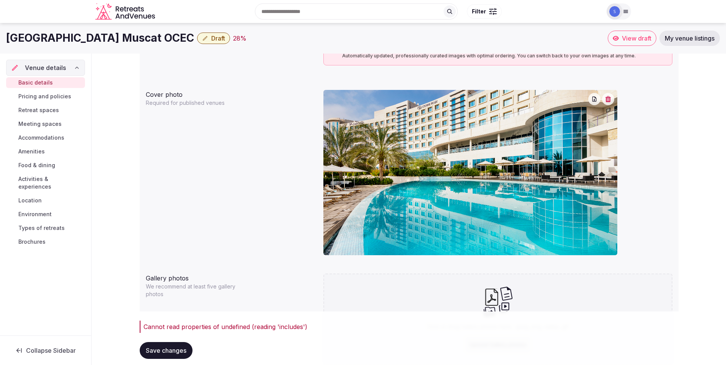
click at [185, 346] on button "Save changes" at bounding box center [166, 350] width 53 height 17
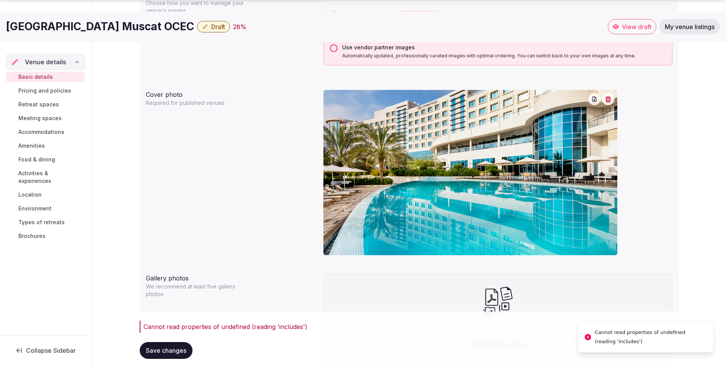
scroll to position [751, 0]
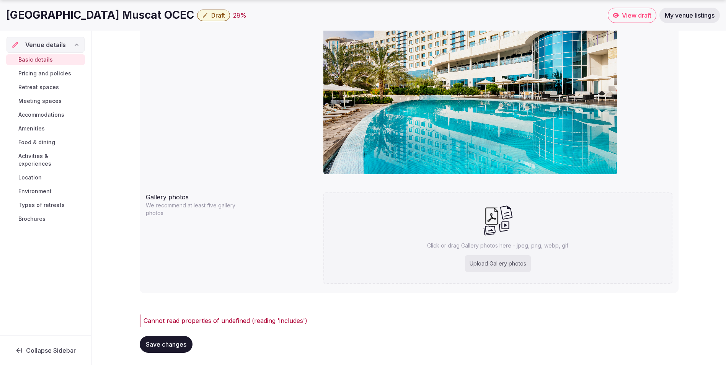
click at [65, 45] on div "Venue details" at bounding box center [45, 44] width 68 height 9
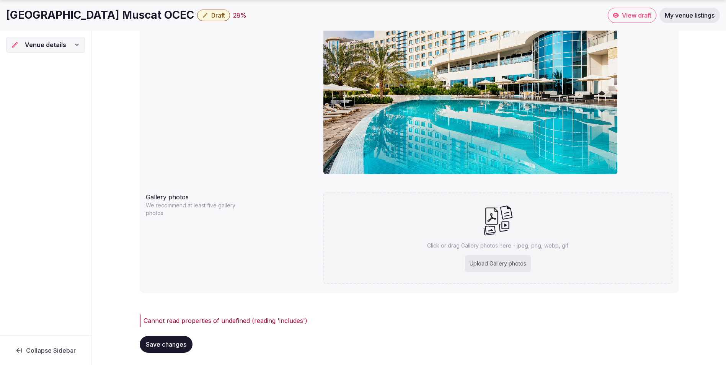
click at [65, 45] on div "Venue details" at bounding box center [45, 44] width 69 height 9
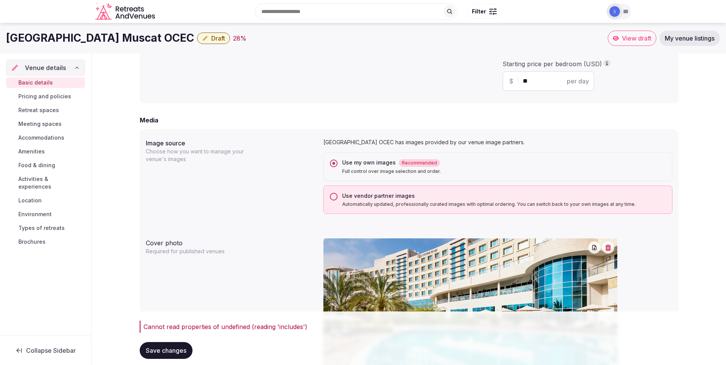
scroll to position [330, 0]
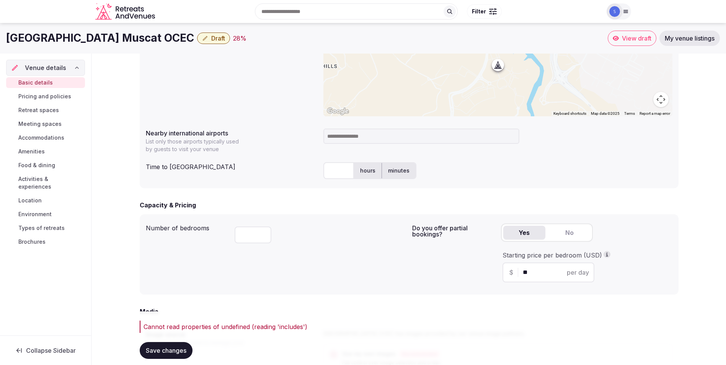
click at [197, 39] on button "Draft" at bounding box center [213, 38] width 33 height 11
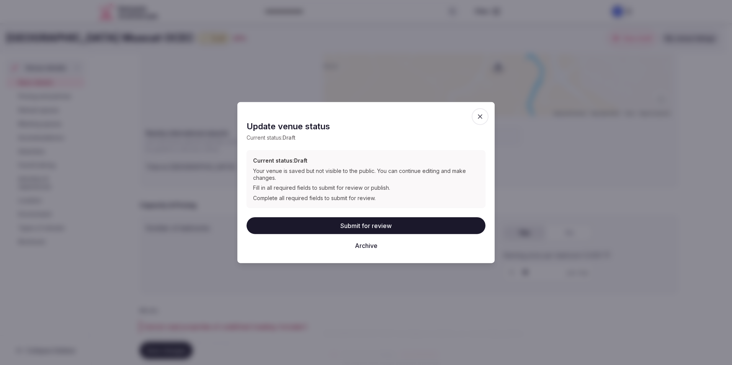
click at [383, 224] on button "Submit for review" at bounding box center [365, 225] width 239 height 17
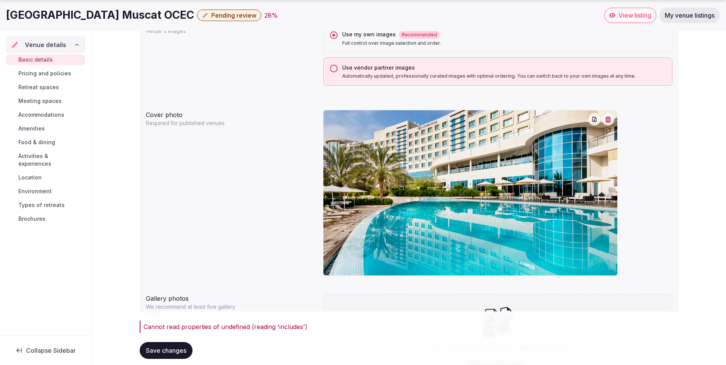
scroll to position [651, 0]
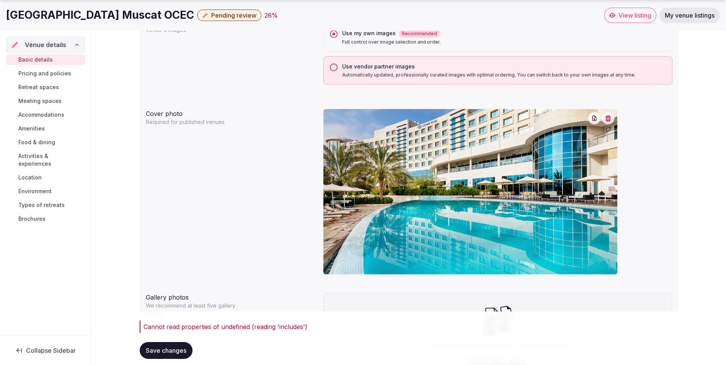
click at [335, 70] on button "Use vendor partner images Automatically updated, professionally curated images …" at bounding box center [334, 68] width 8 height 8
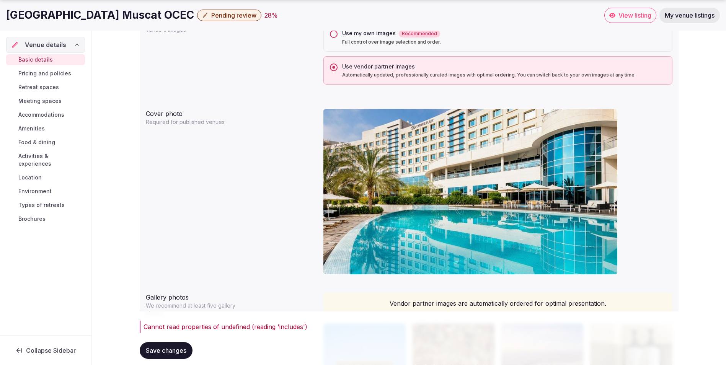
click at [214, 13] on span "Pending review" at bounding box center [233, 15] width 45 height 8
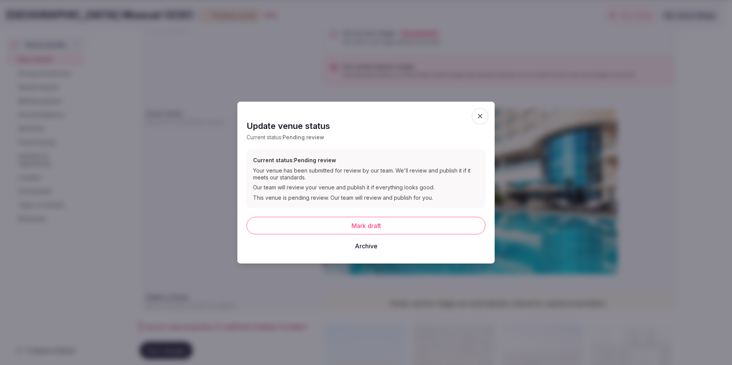
click at [370, 223] on button "Mark draft" at bounding box center [365, 226] width 239 height 18
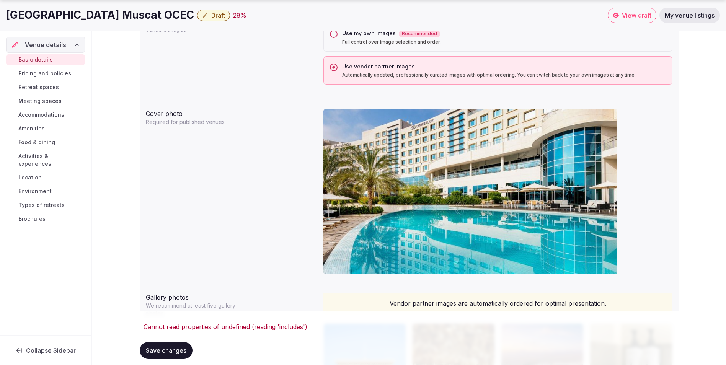
click at [211, 16] on span "Draft" at bounding box center [218, 15] width 14 height 8
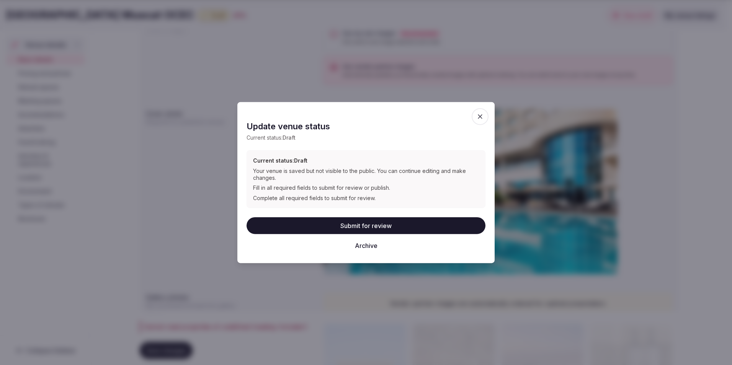
click at [373, 224] on button "Submit for review" at bounding box center [365, 225] width 239 height 17
